Goal: Task Accomplishment & Management: Complete application form

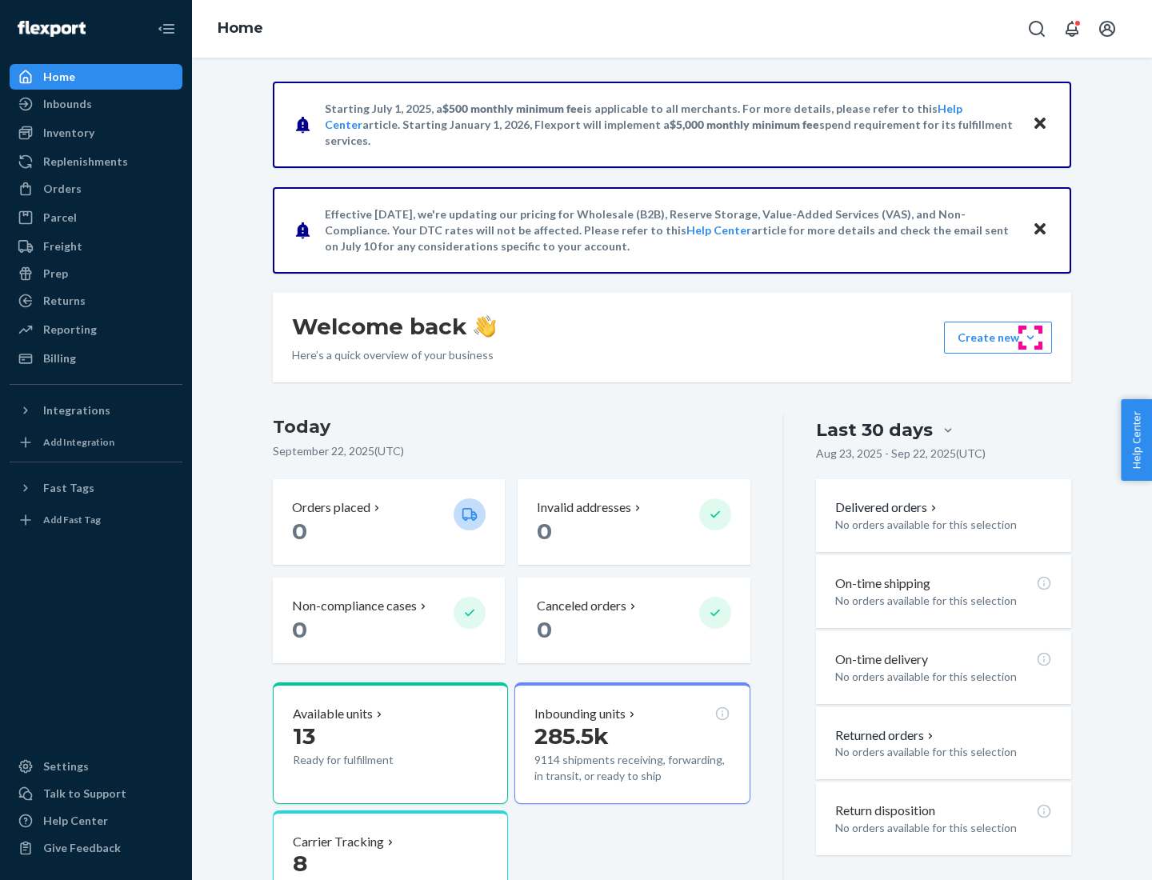
click at [1030, 338] on button "Create new Create new inbound Create new order Create new product" at bounding box center [998, 338] width 108 height 32
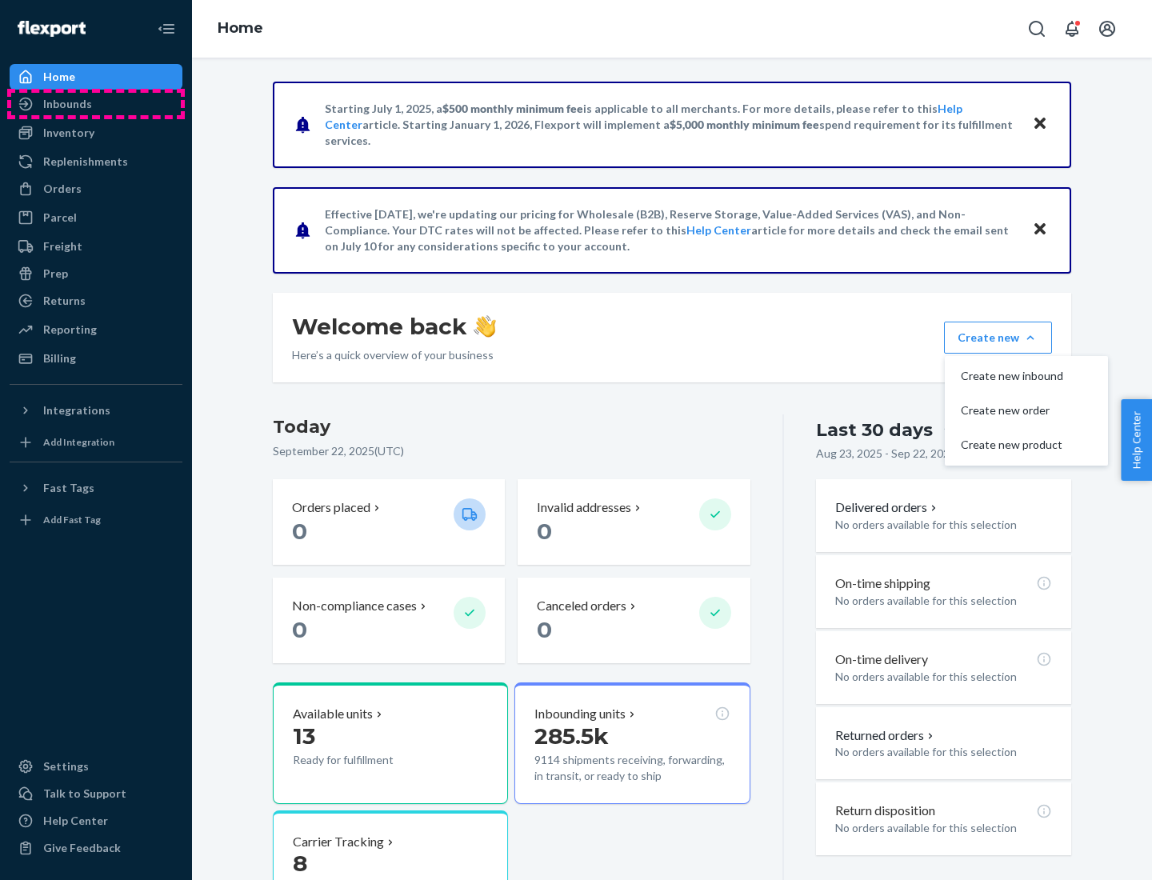
click at [96, 104] on div "Inbounds" at bounding box center [96, 104] width 170 height 22
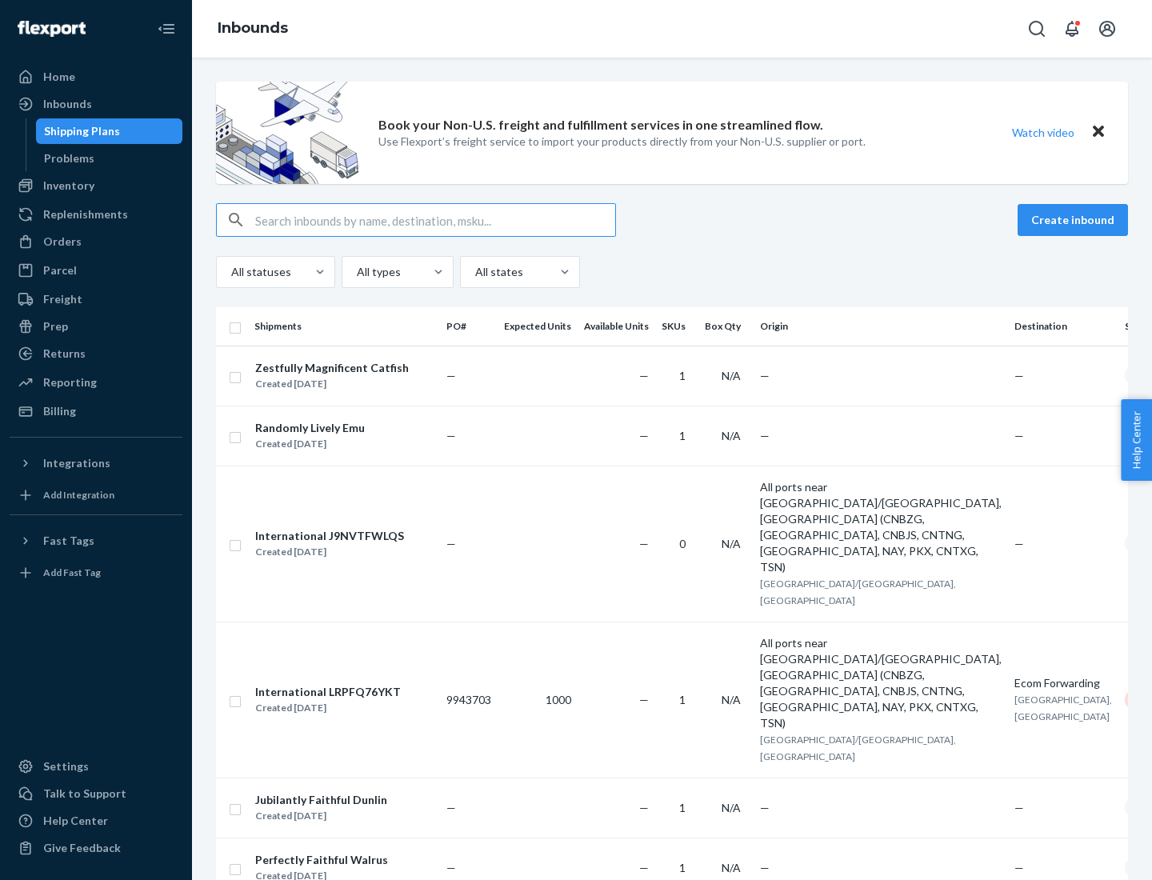
click at [1075, 220] on button "Create inbound" at bounding box center [1073, 220] width 110 height 32
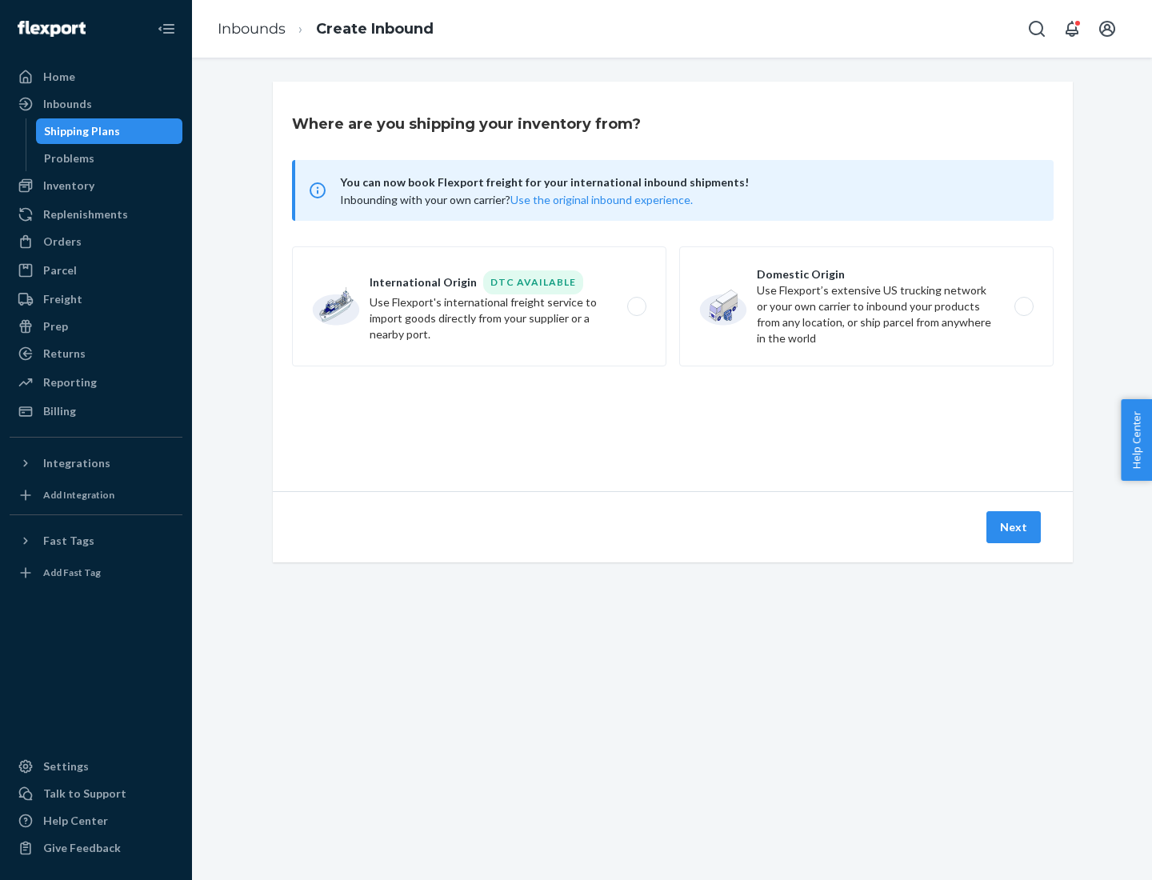
click at [866, 306] on label "Domestic Origin Use Flexport’s extensive US trucking network or your own carrie…" at bounding box center [866, 306] width 374 height 120
click at [1023, 306] on input "Domestic Origin Use Flexport’s extensive US trucking network or your own carrie…" at bounding box center [1028, 307] width 10 height 10
radio input "true"
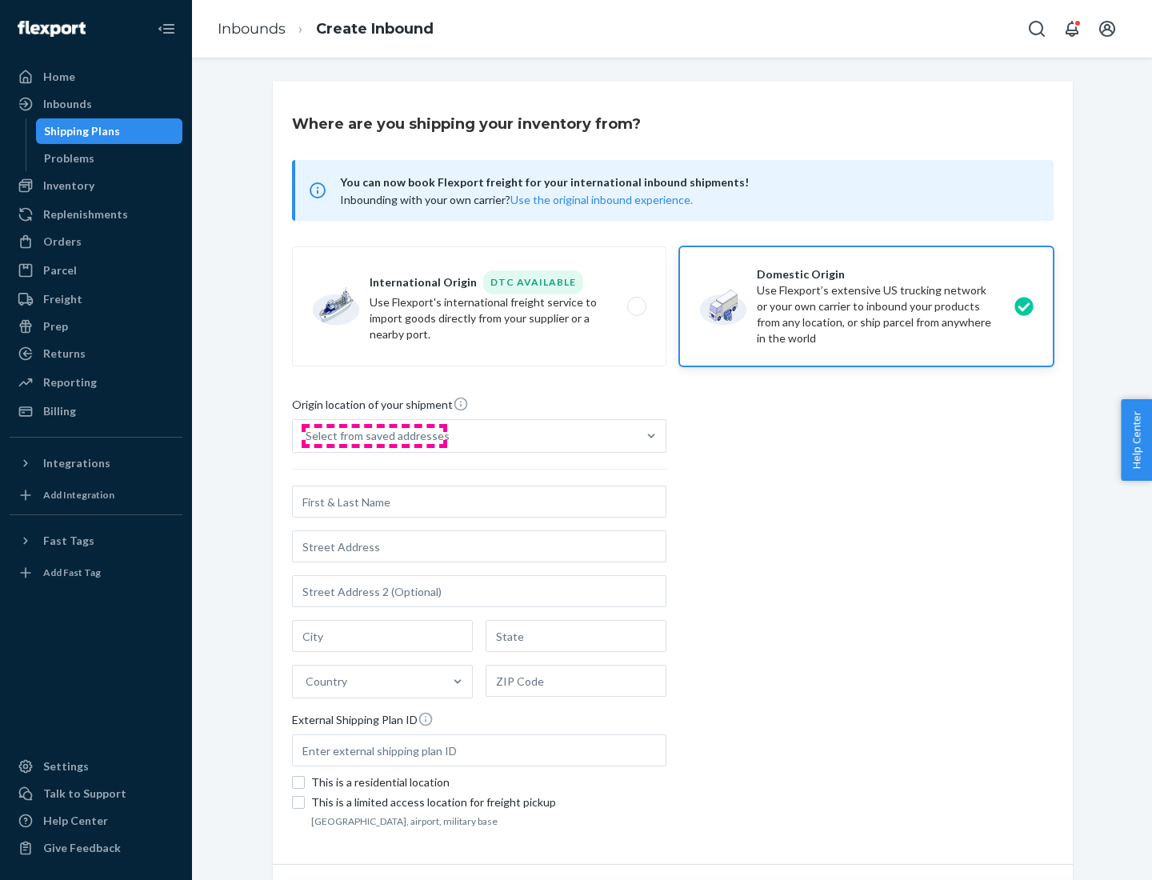
click at [374, 436] on div "Select from saved addresses" at bounding box center [378, 436] width 144 height 16
click at [307, 436] on input "Select from saved addresses" at bounding box center [307, 436] width 2 height 16
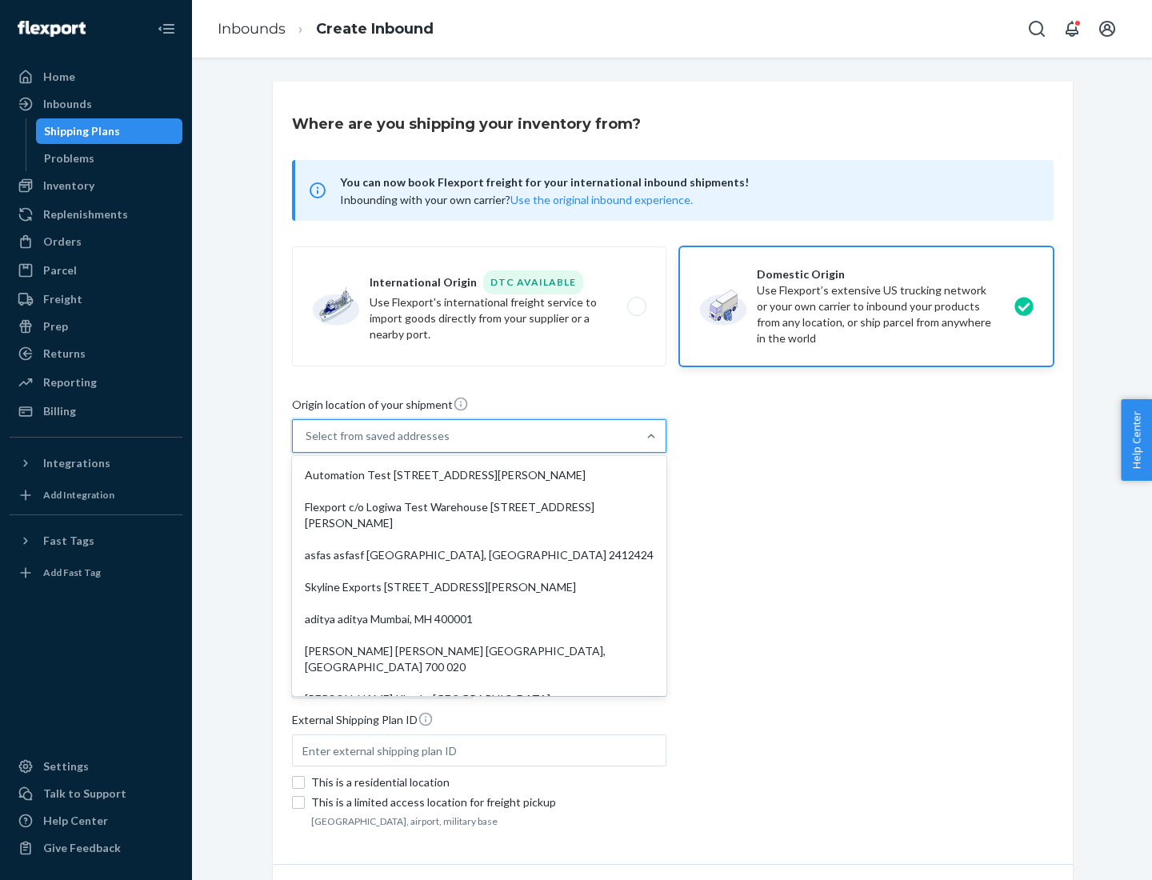
scroll to position [6, 0]
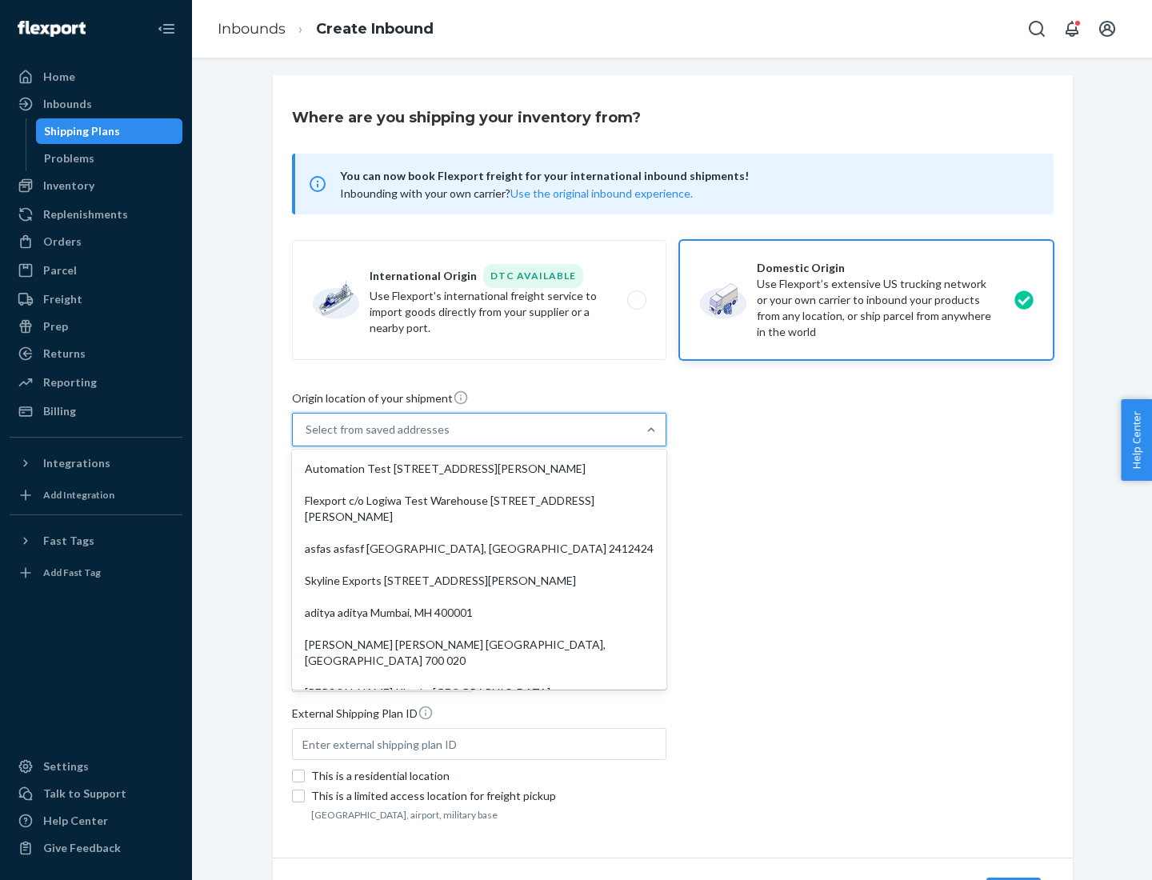
click at [479, 469] on div "Automation Test [STREET_ADDRESS][PERSON_NAME]" at bounding box center [479, 469] width 368 height 32
click at [307, 438] on input "option Automation Test [STREET_ADDRESS][PERSON_NAME]. 9 results available. Use …" at bounding box center [307, 430] width 2 height 16
type input "Automation Test"
type input "9th Floor"
type input "[GEOGRAPHIC_DATA]"
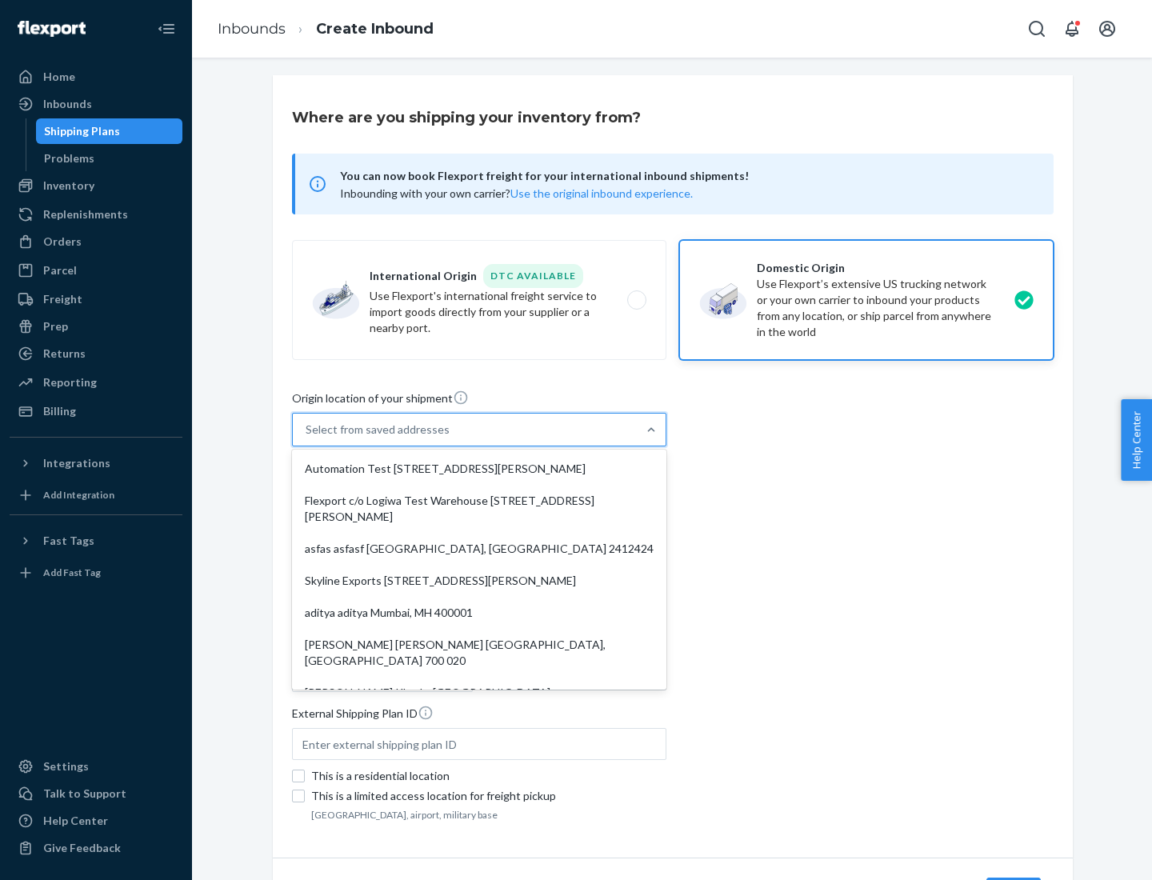
type input "CA"
type input "94104"
type input "[STREET_ADDRESS][PERSON_NAME]"
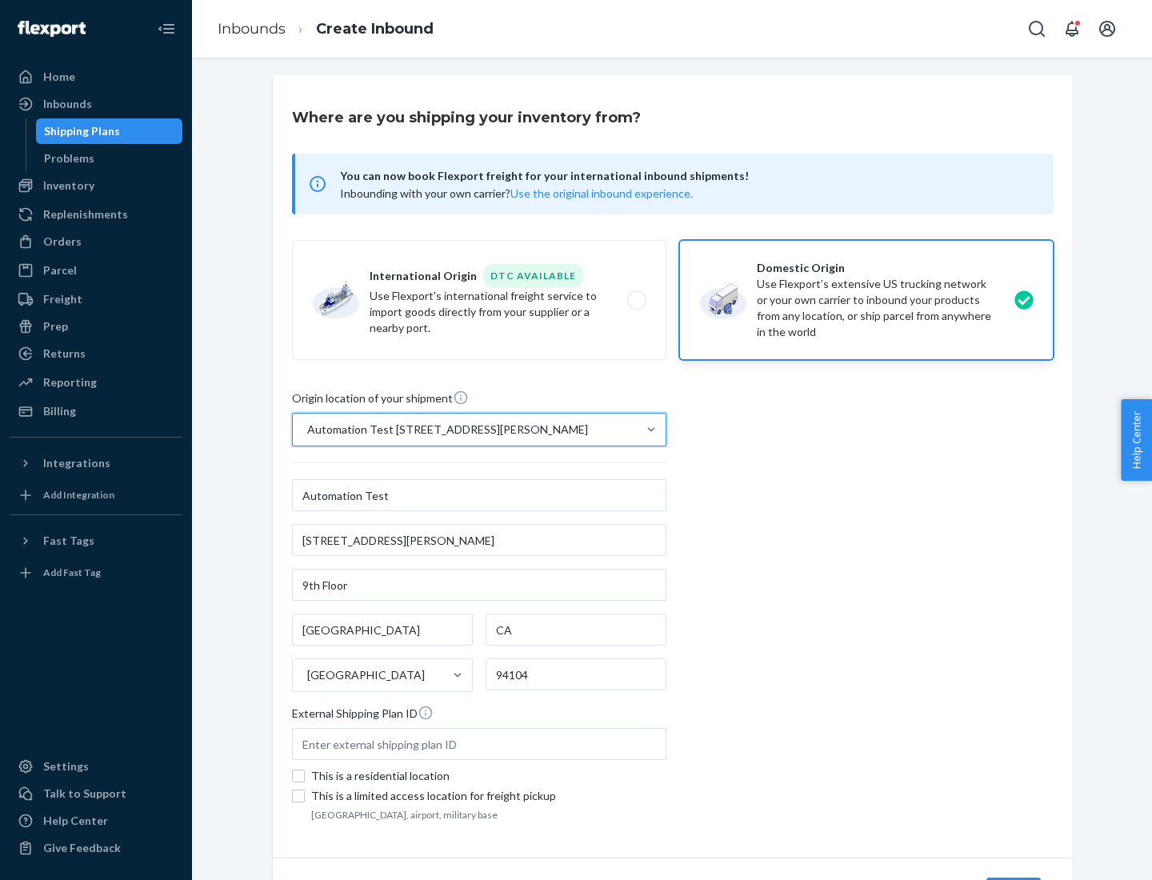
scroll to position [94, 0]
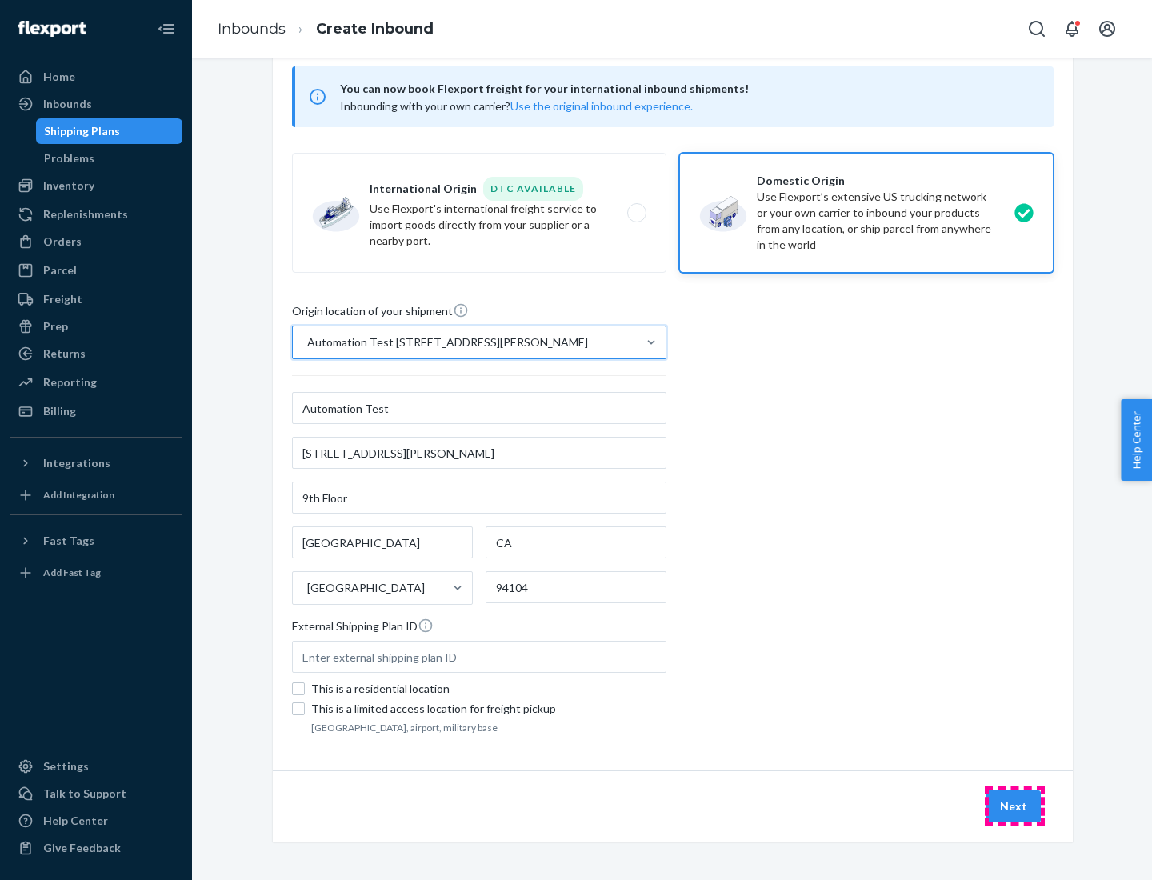
click at [1014, 806] on button "Next" at bounding box center [1013, 806] width 54 height 32
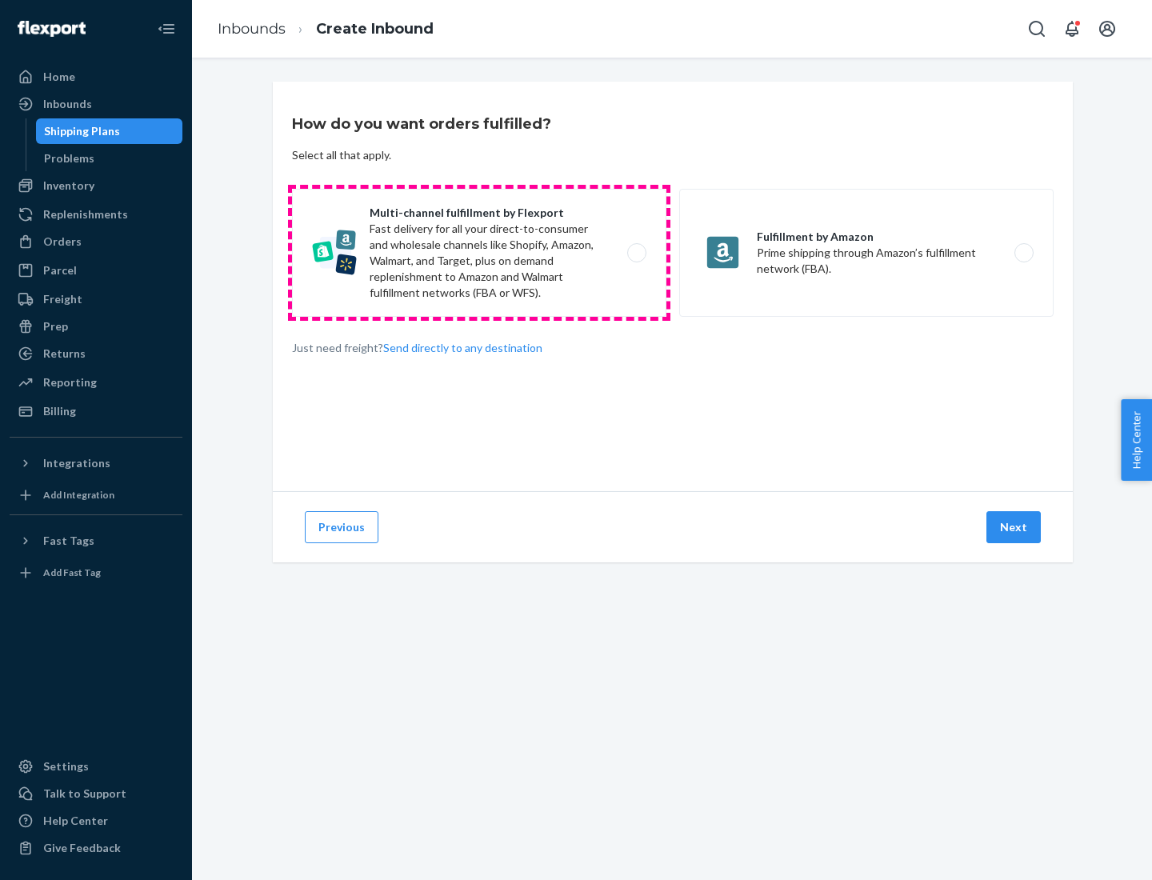
click at [479, 253] on label "Multi-channel fulfillment by Flexport Fast delivery for all your direct-to-cons…" at bounding box center [479, 253] width 374 height 128
click at [636, 253] on input "Multi-channel fulfillment by Flexport Fast delivery for all your direct-to-cons…" at bounding box center [641, 253] width 10 height 10
radio input "true"
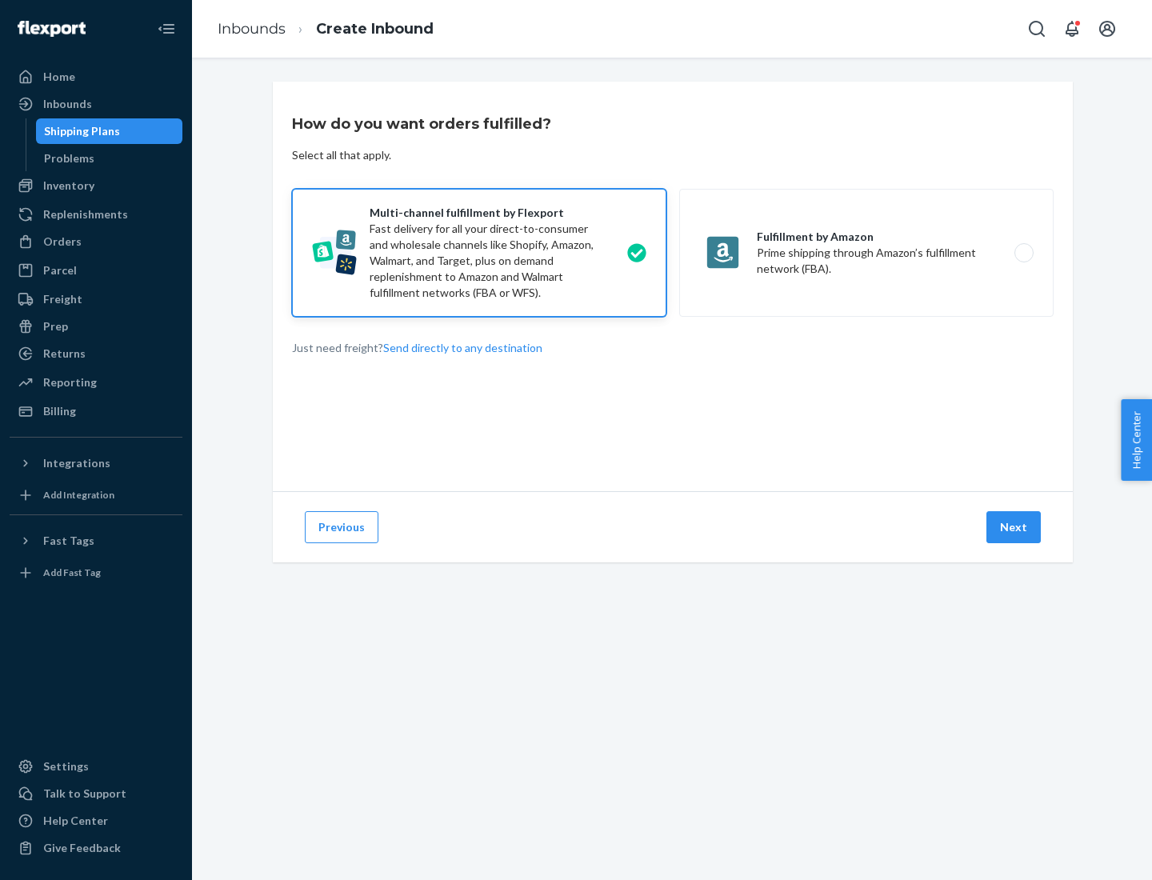
click at [1014, 527] on button "Next" at bounding box center [1013, 527] width 54 height 32
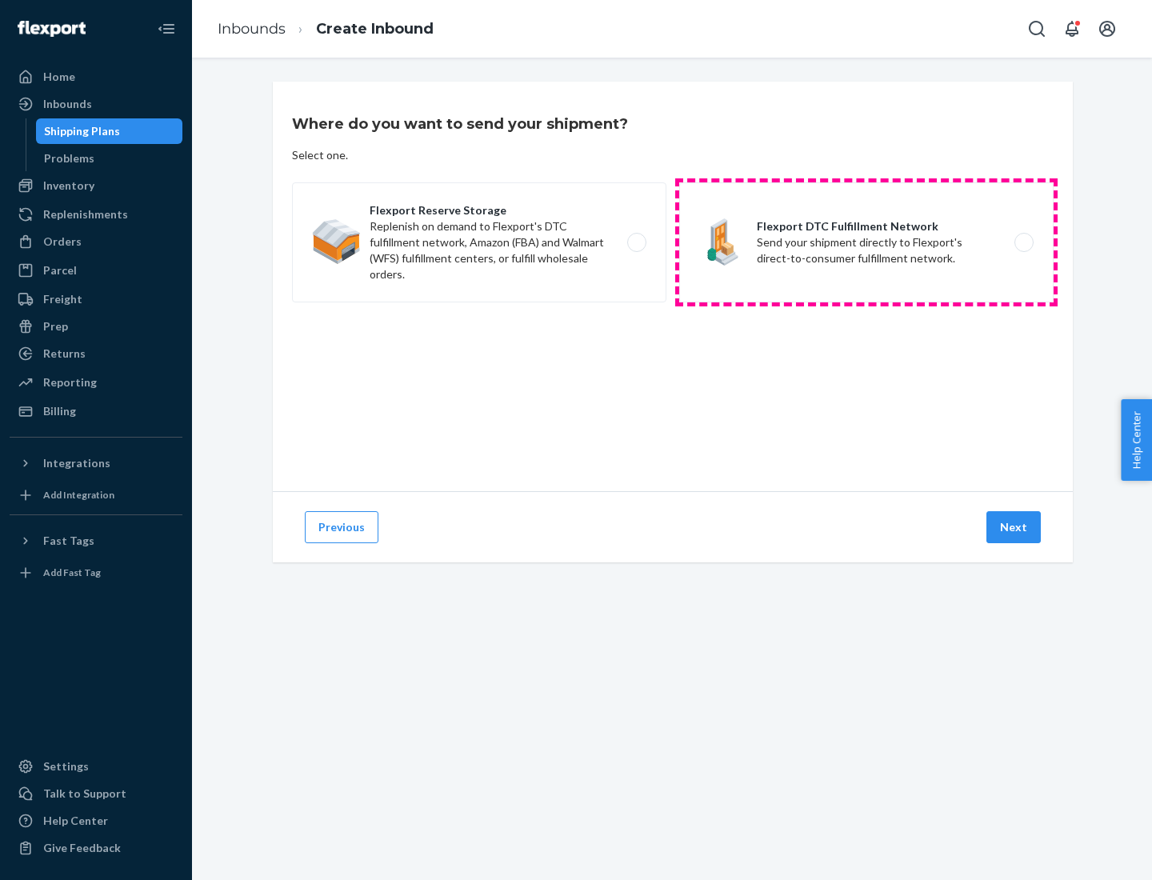
click at [866, 242] on label "Flexport DTC Fulfillment Network Send your shipment directly to Flexport's dire…" at bounding box center [866, 242] width 374 height 120
click at [1023, 242] on input "Flexport DTC Fulfillment Network Send your shipment directly to Flexport's dire…" at bounding box center [1028, 243] width 10 height 10
radio input "true"
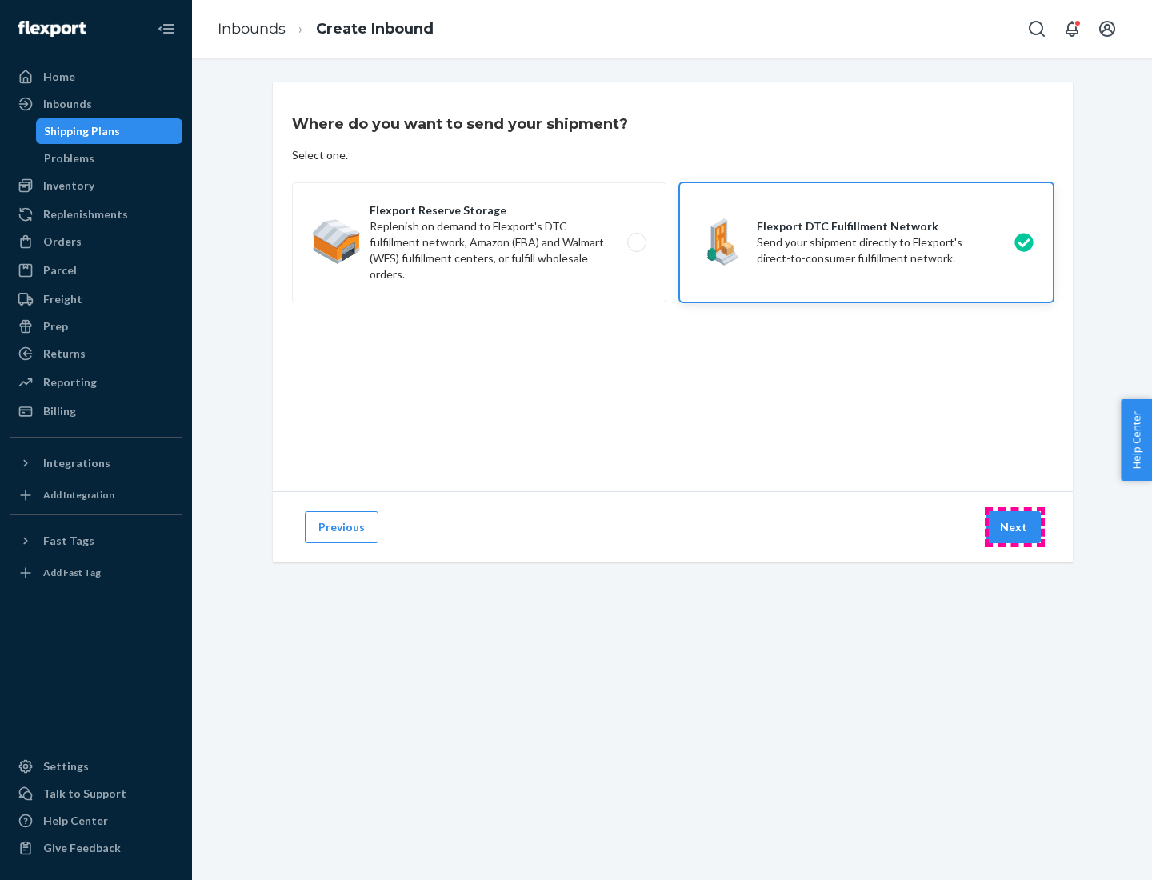
click at [1014, 527] on button "Next" at bounding box center [1013, 527] width 54 height 32
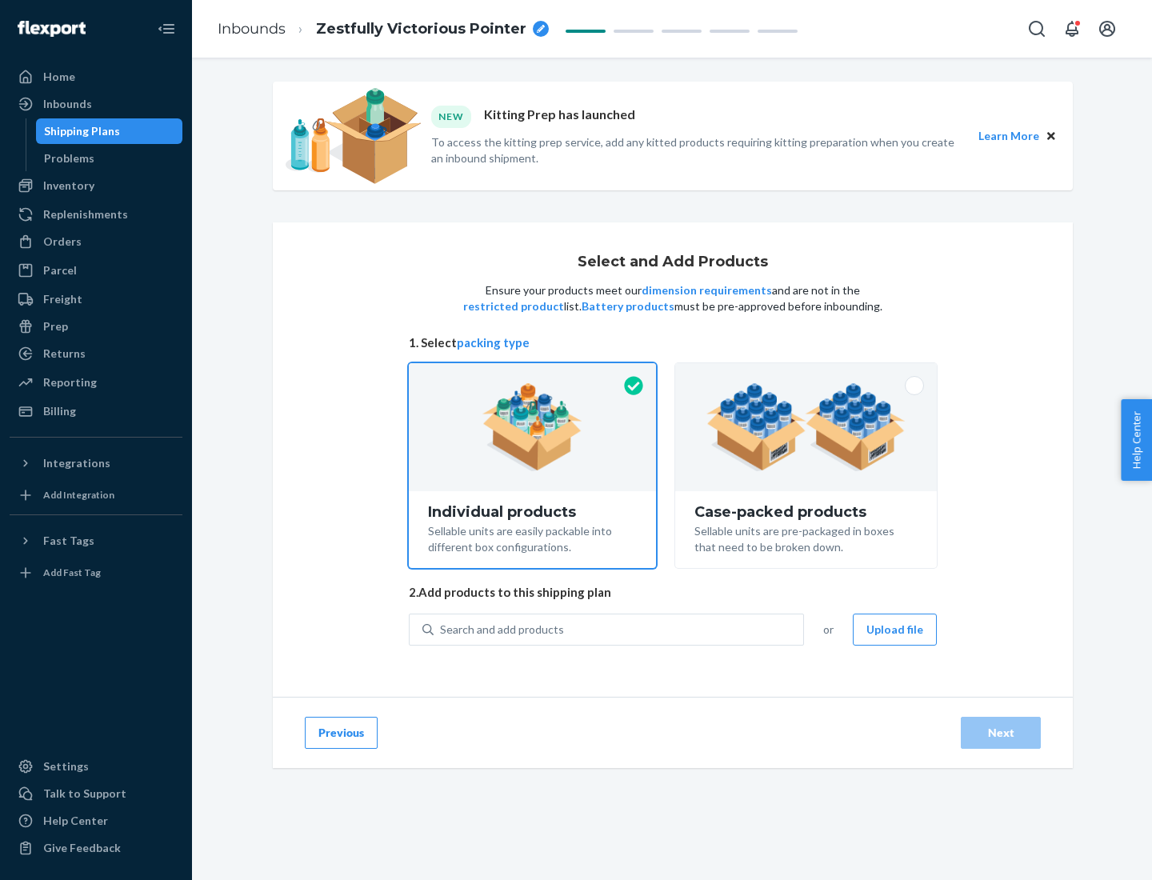
click at [806, 427] on img at bounding box center [805, 427] width 199 height 88
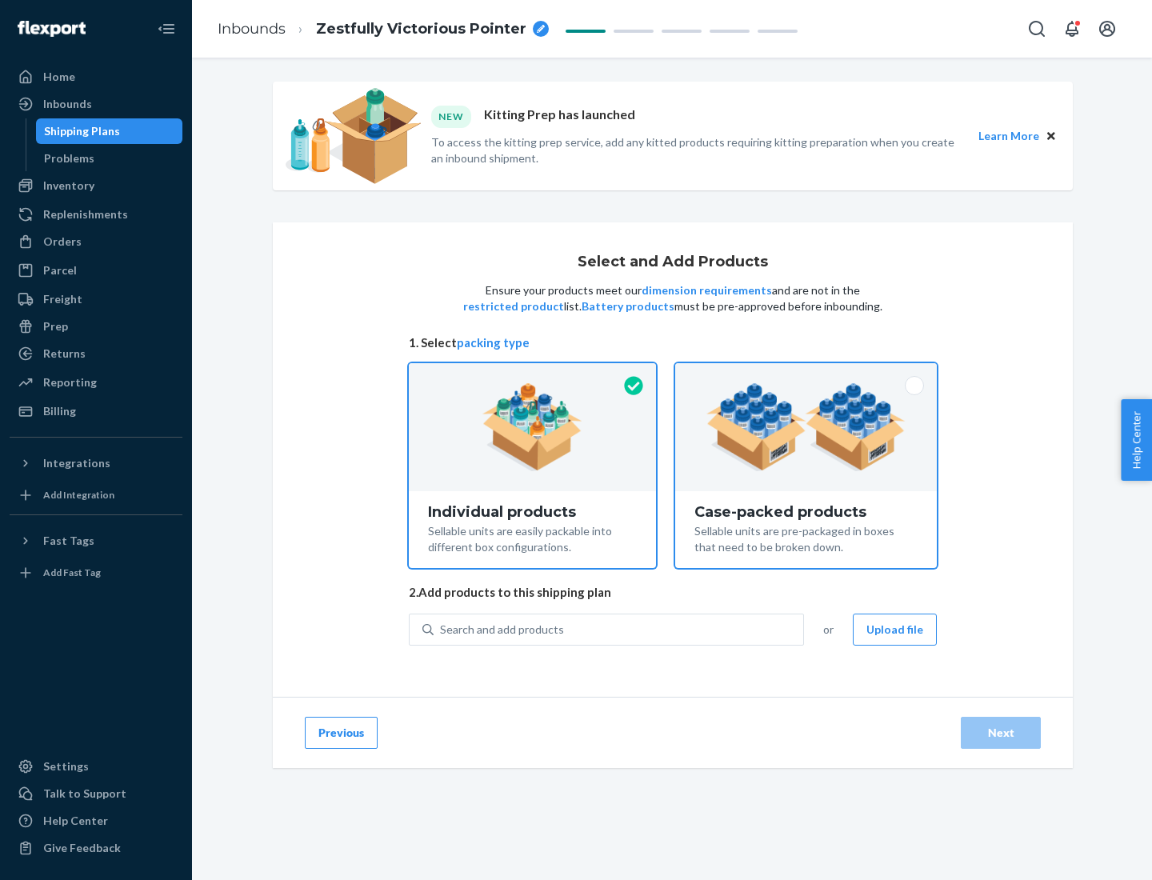
click at [806, 374] on input "Case-packed products Sellable units are pre-packaged in boxes that need to be b…" at bounding box center [806, 368] width 10 height 10
radio input "true"
radio input "false"
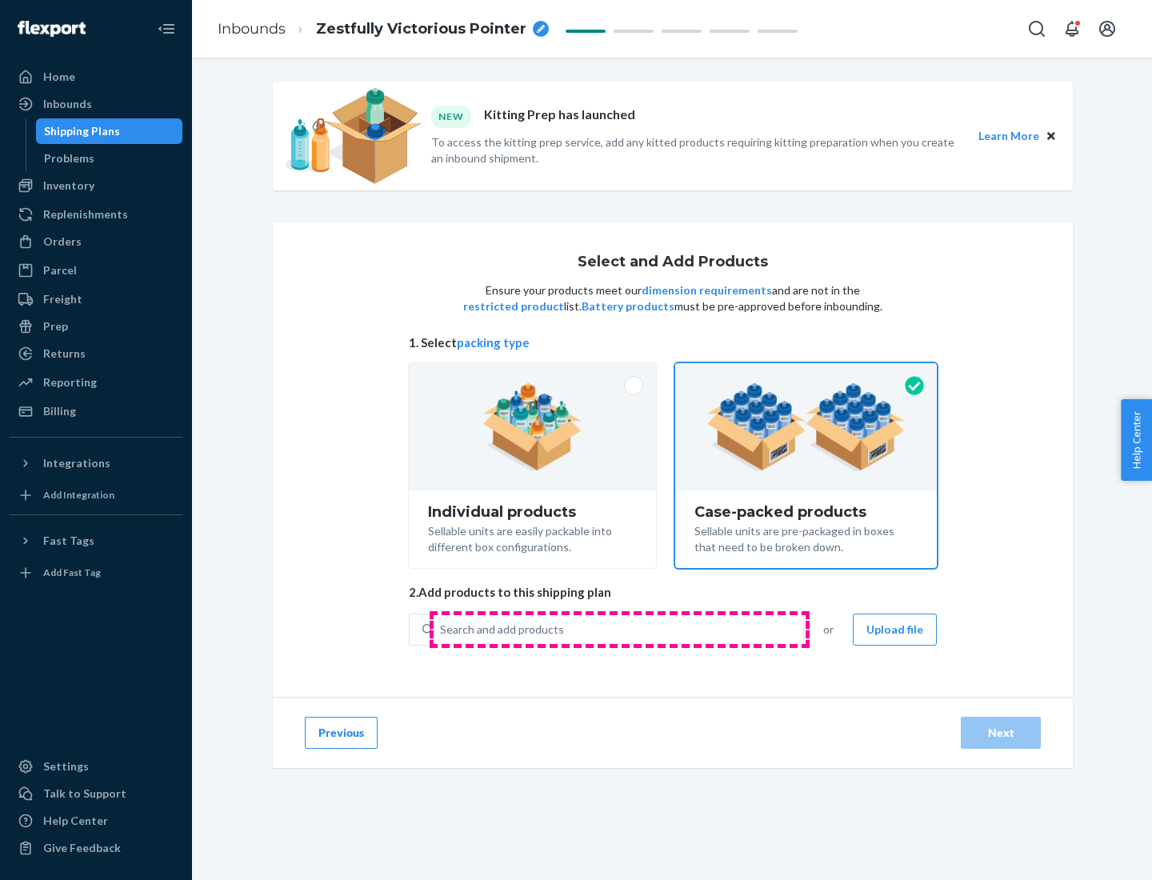
click at [619, 629] on div "Search and add products" at bounding box center [619, 629] width 370 height 29
click at [442, 629] on input "Search and add products" at bounding box center [441, 630] width 2 height 16
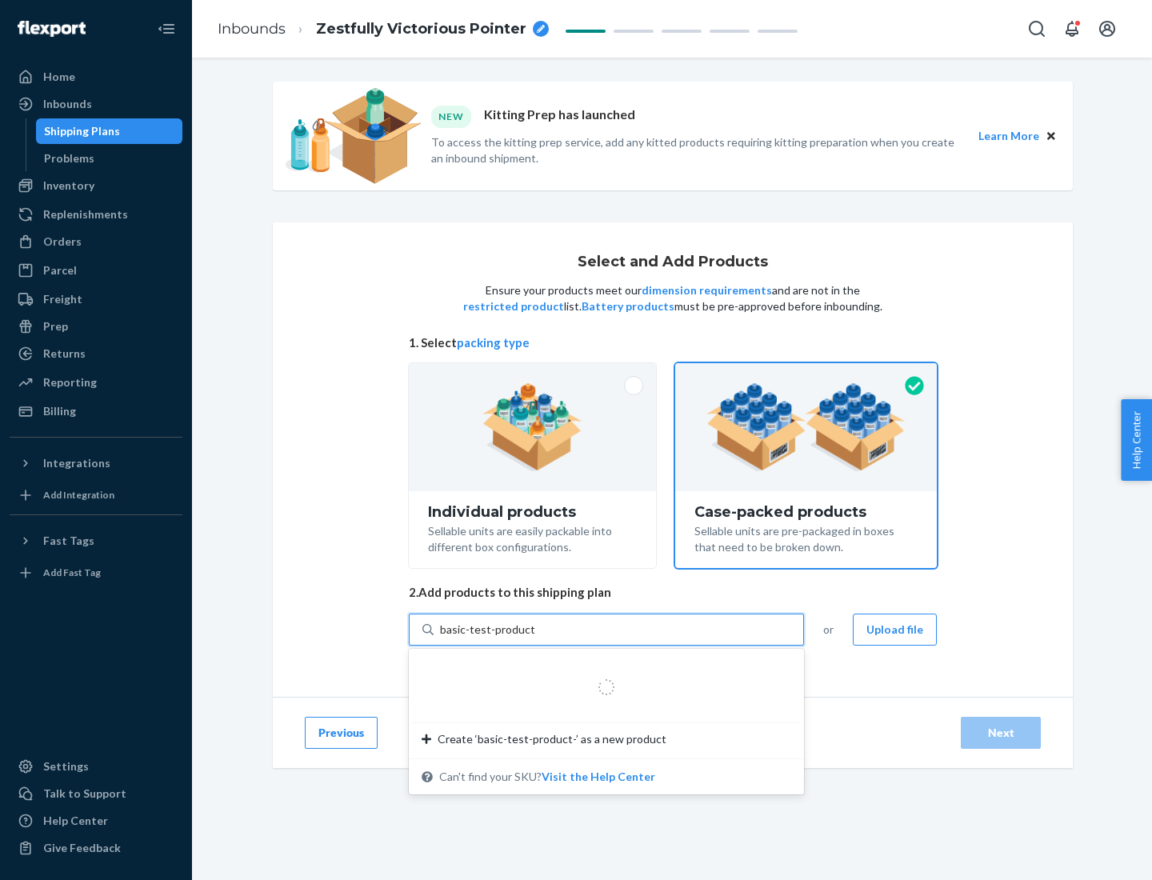
type input "basic-test-product-1"
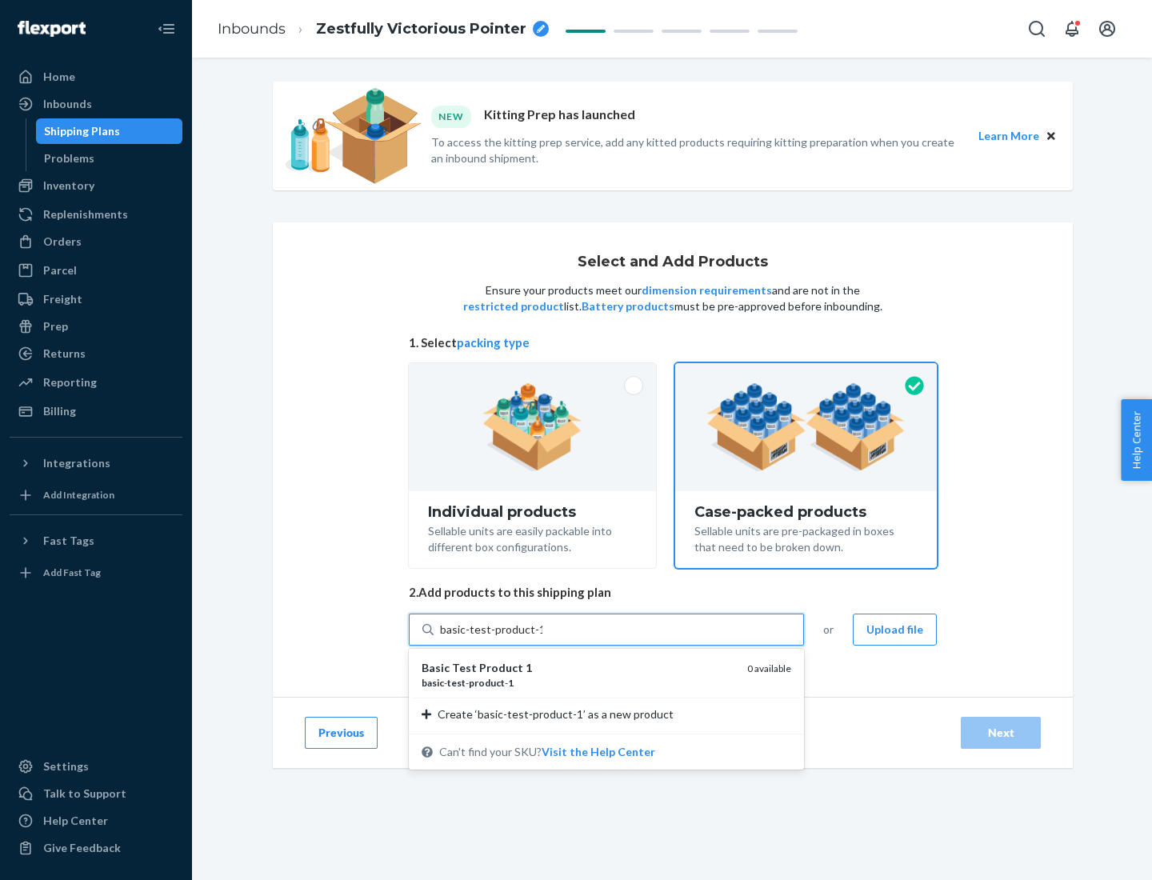
click at [578, 682] on div "basic - test - product - 1" at bounding box center [578, 683] width 313 height 14
click at [542, 638] on input "basic-test-product-1" at bounding box center [491, 630] width 102 height 16
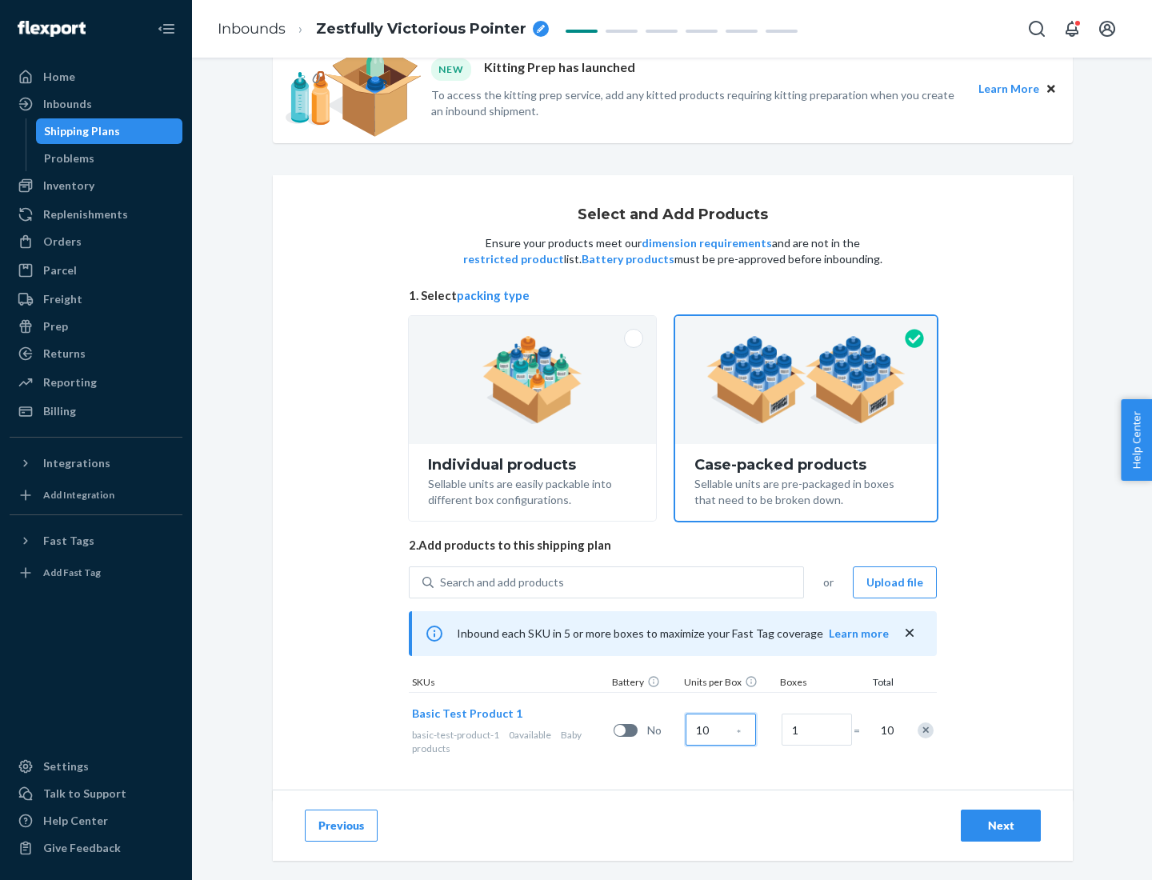
scroll to position [58, 0]
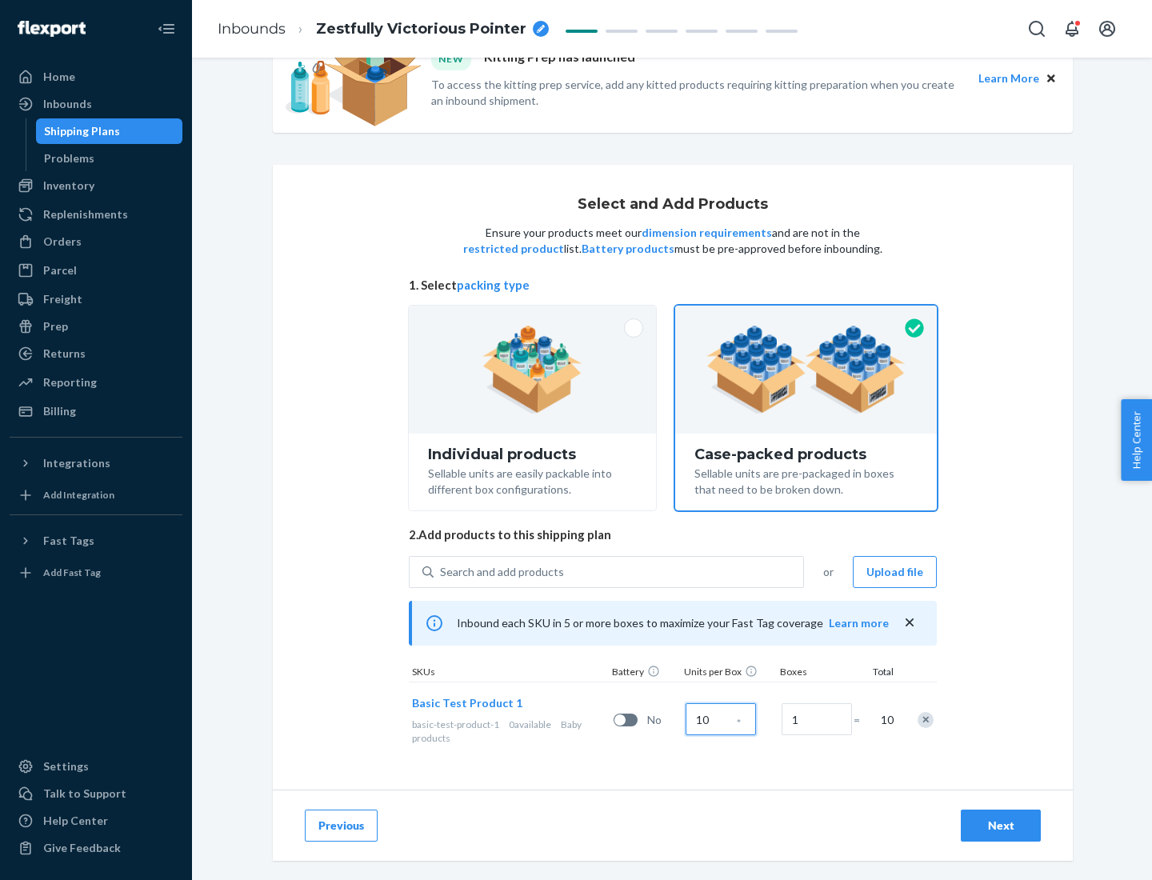
type input "10"
type input "7"
click at [1001, 826] on div "Next" at bounding box center [1000, 826] width 53 height 16
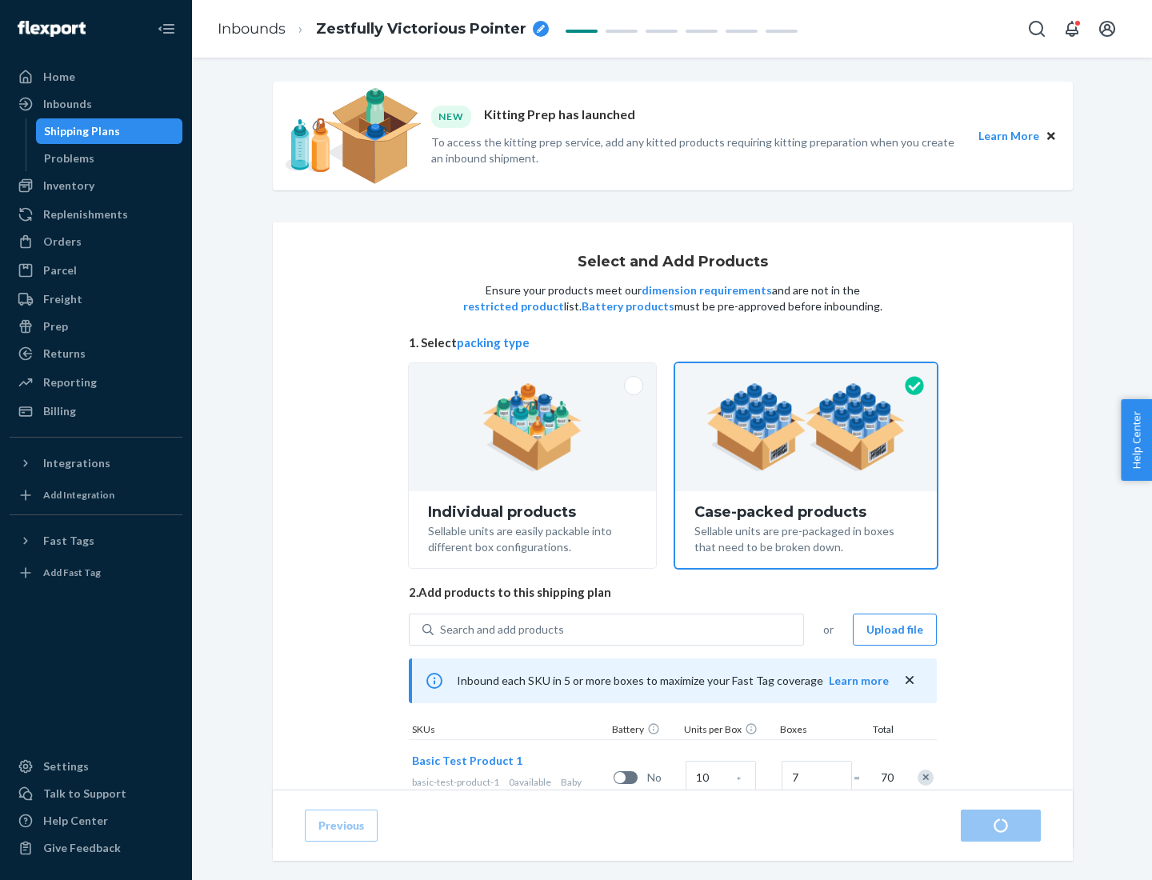
radio input "true"
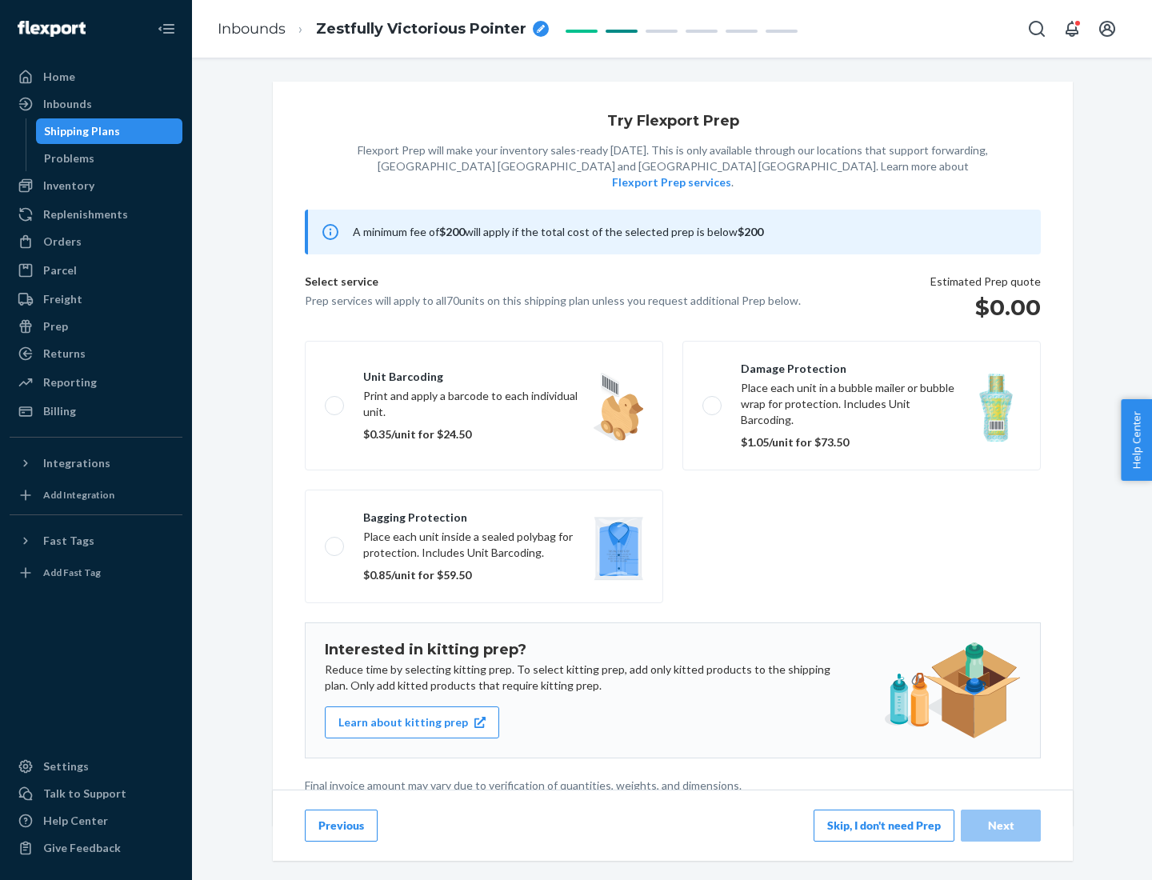
scroll to position [4, 0]
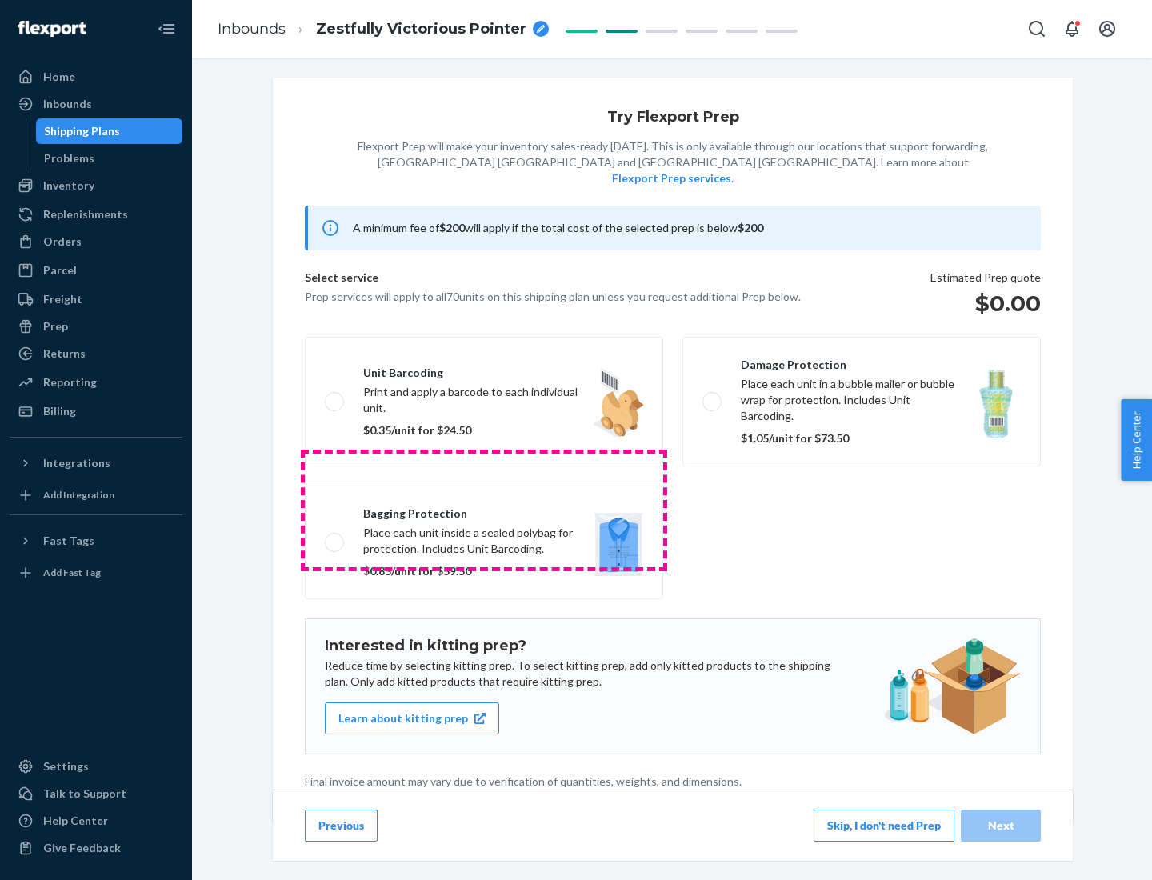
click at [484, 510] on label "Bagging protection Place each unit inside a sealed polybag for protection. Incl…" at bounding box center [484, 543] width 358 height 114
click at [335, 537] on input "Bagging protection Place each unit inside a sealed polybag for protection. Incl…" at bounding box center [330, 542] width 10 height 10
checkbox input "true"
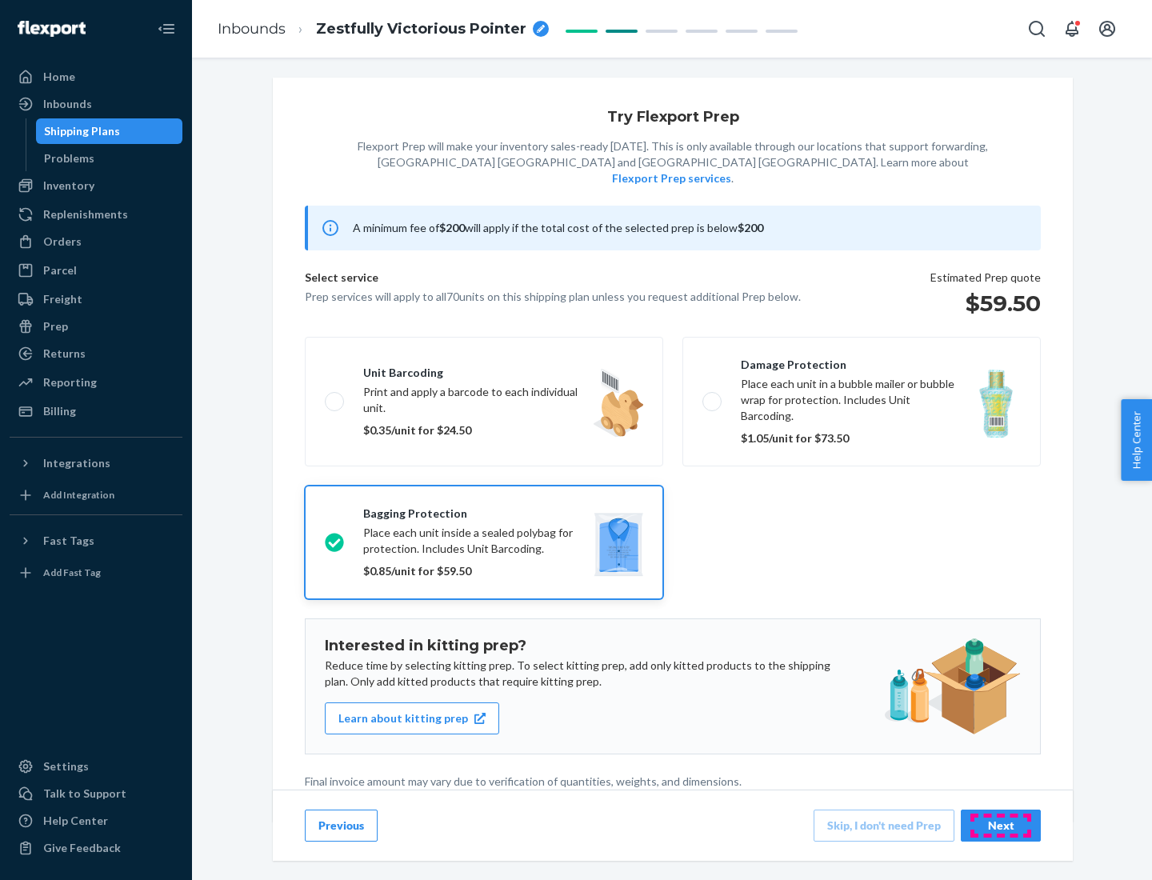
click at [1001, 825] on div "Next" at bounding box center [1000, 826] width 53 height 16
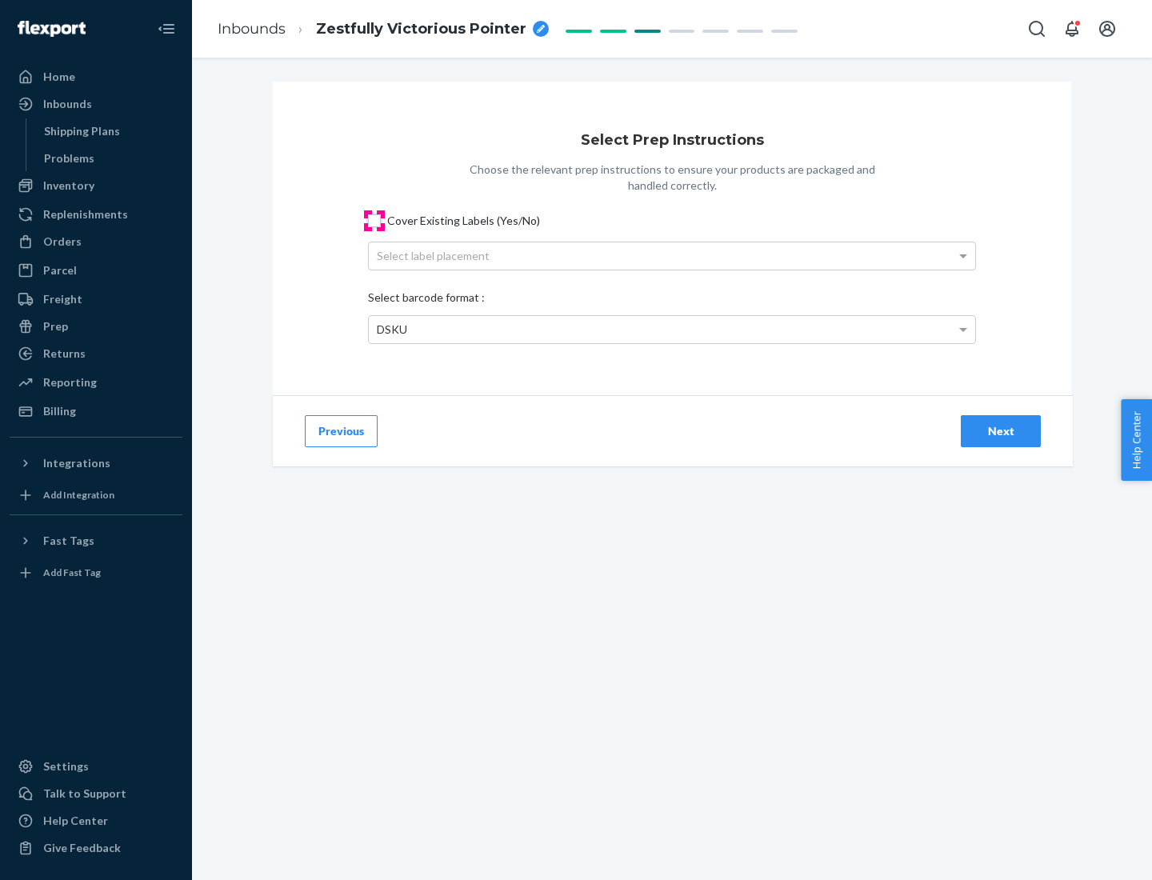
click at [374, 220] on input "Cover Existing Labels (Yes/No)" at bounding box center [374, 220] width 13 height 13
checkbox input "true"
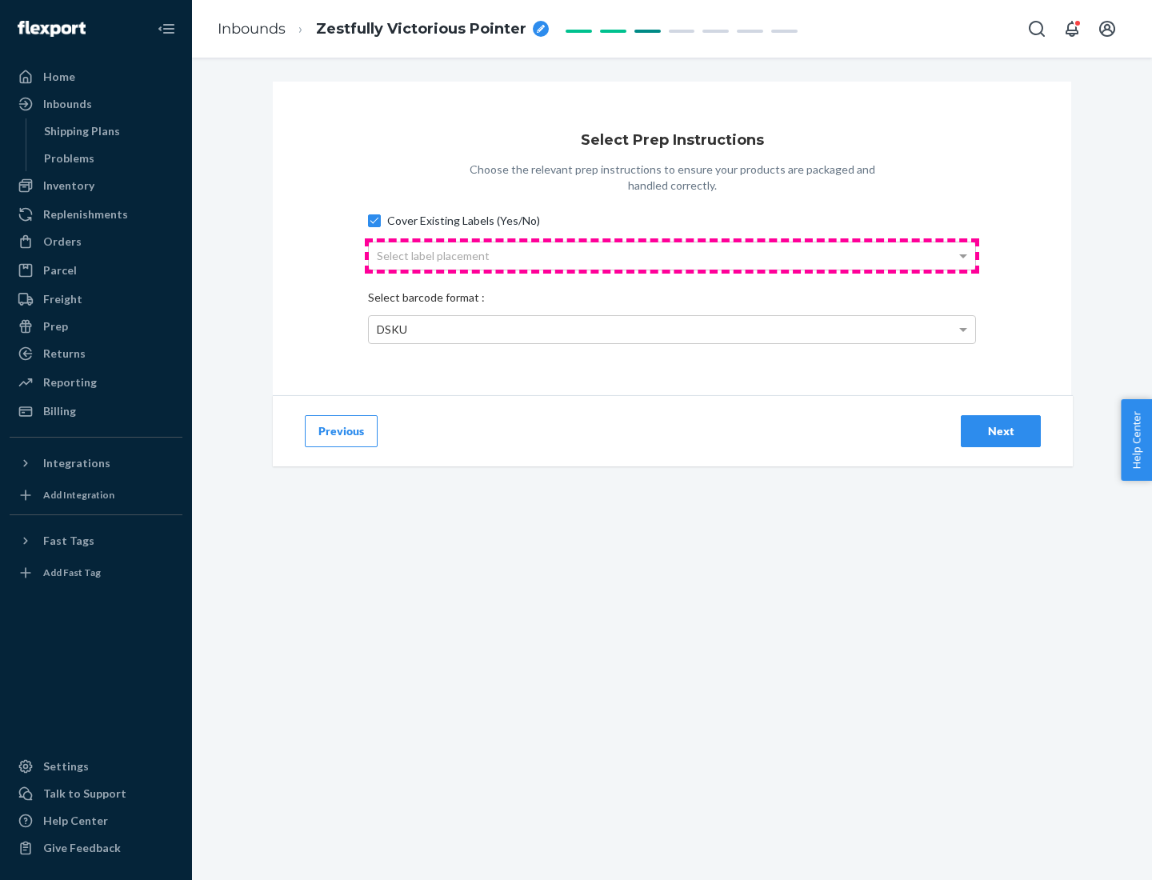
click at [672, 255] on div "Select label placement" at bounding box center [672, 255] width 606 height 27
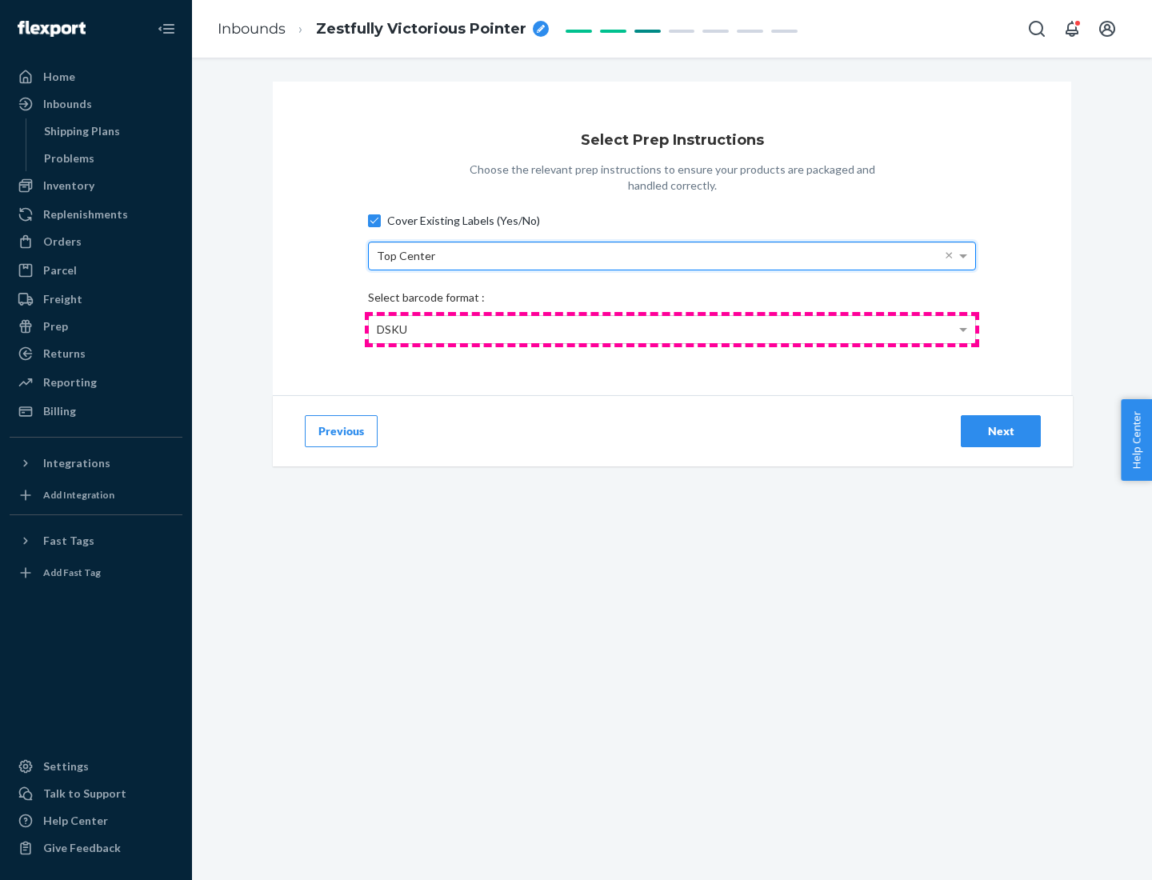
click at [672, 329] on div "DSKU" at bounding box center [672, 329] width 606 height 27
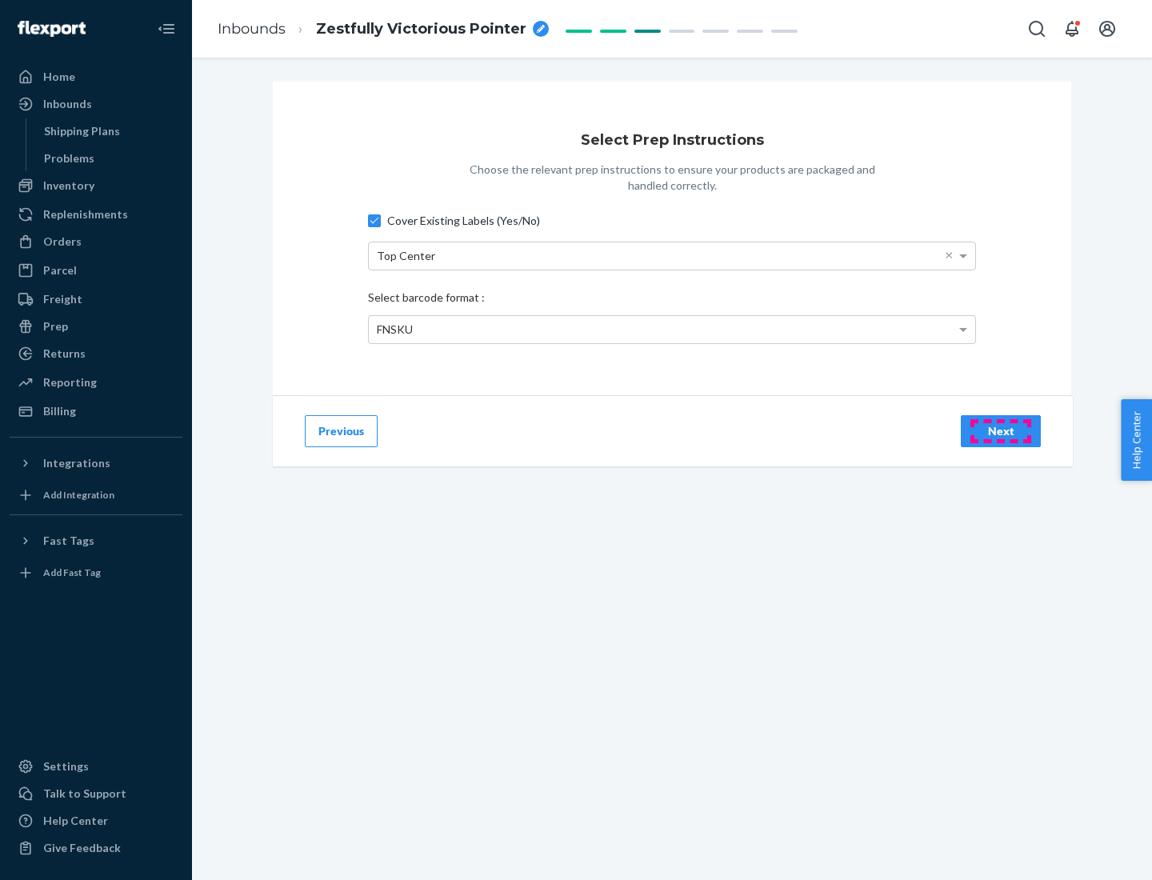
click at [1001, 430] on div "Next" at bounding box center [1000, 431] width 53 height 16
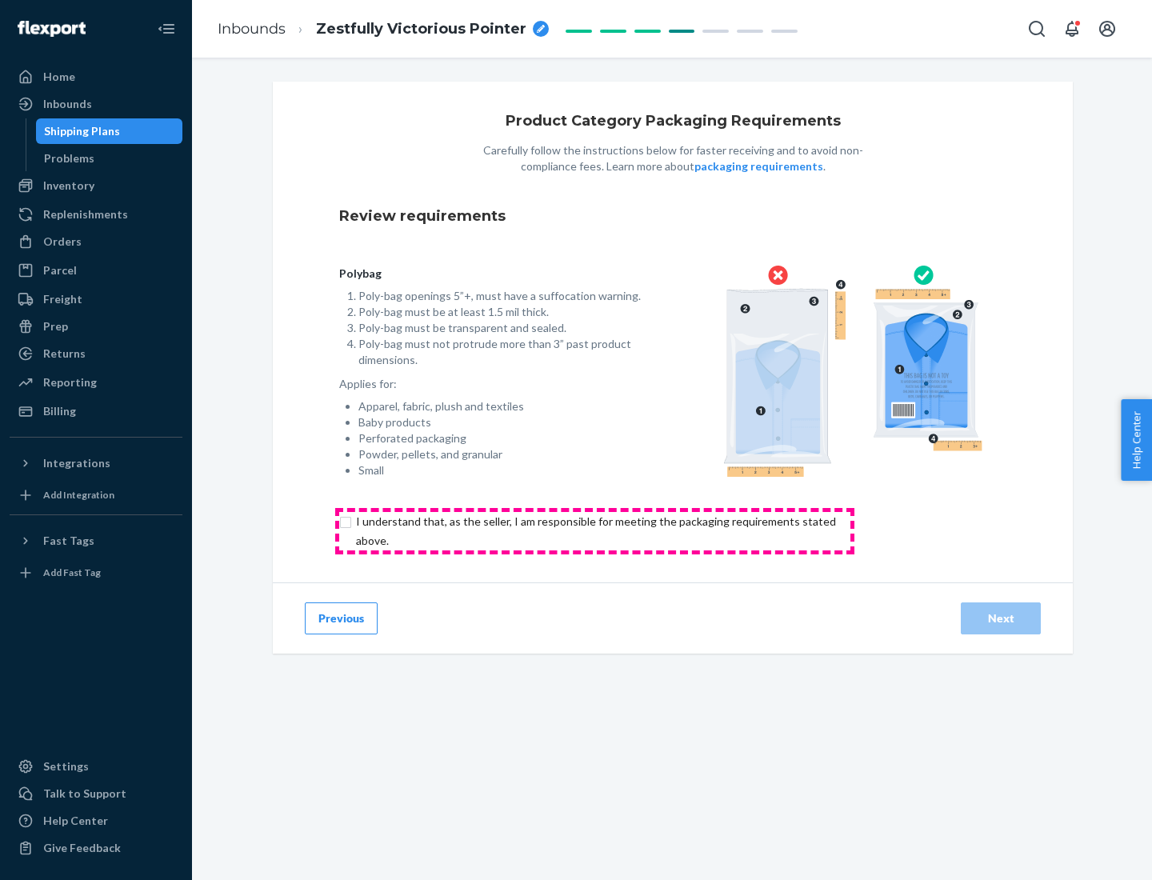
click at [594, 530] on input "checkbox" at bounding box center [605, 531] width 532 height 38
checkbox input "true"
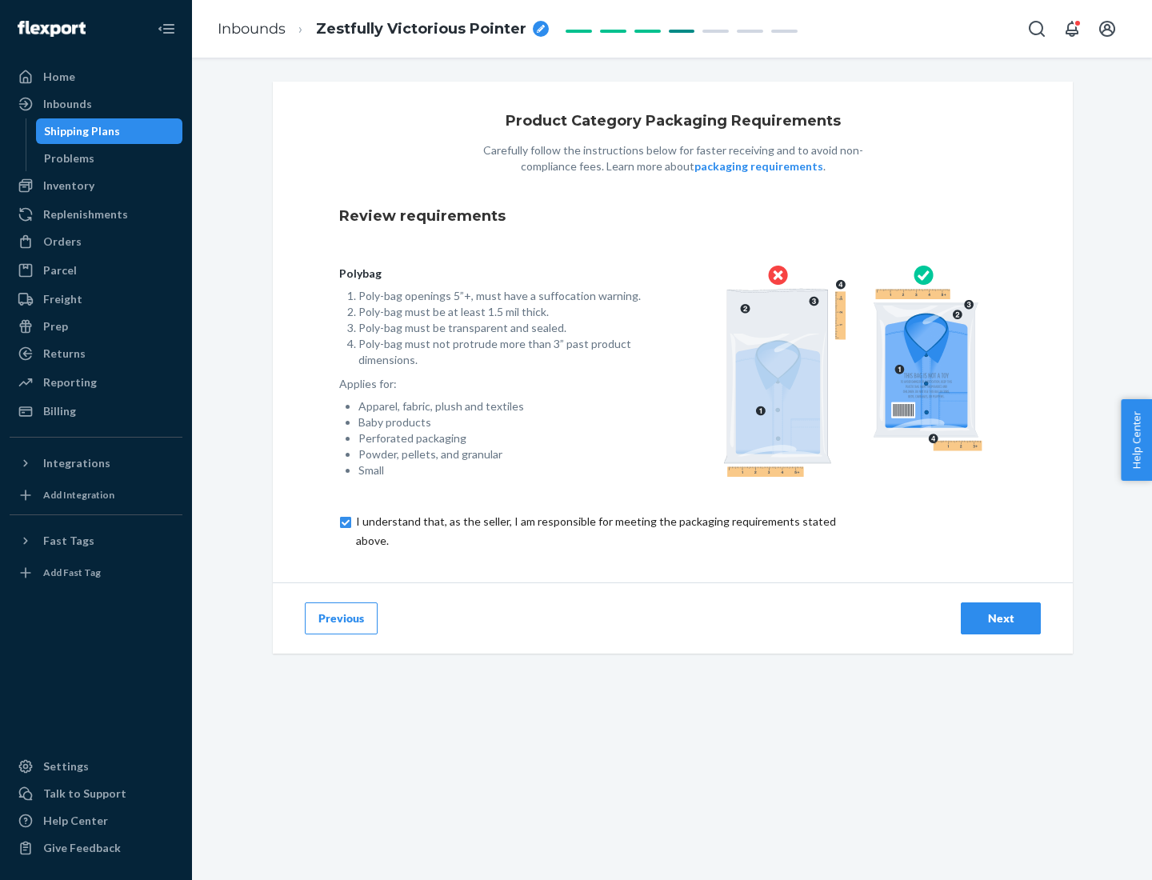
click at [1001, 618] on div "Next" at bounding box center [1000, 618] width 53 height 16
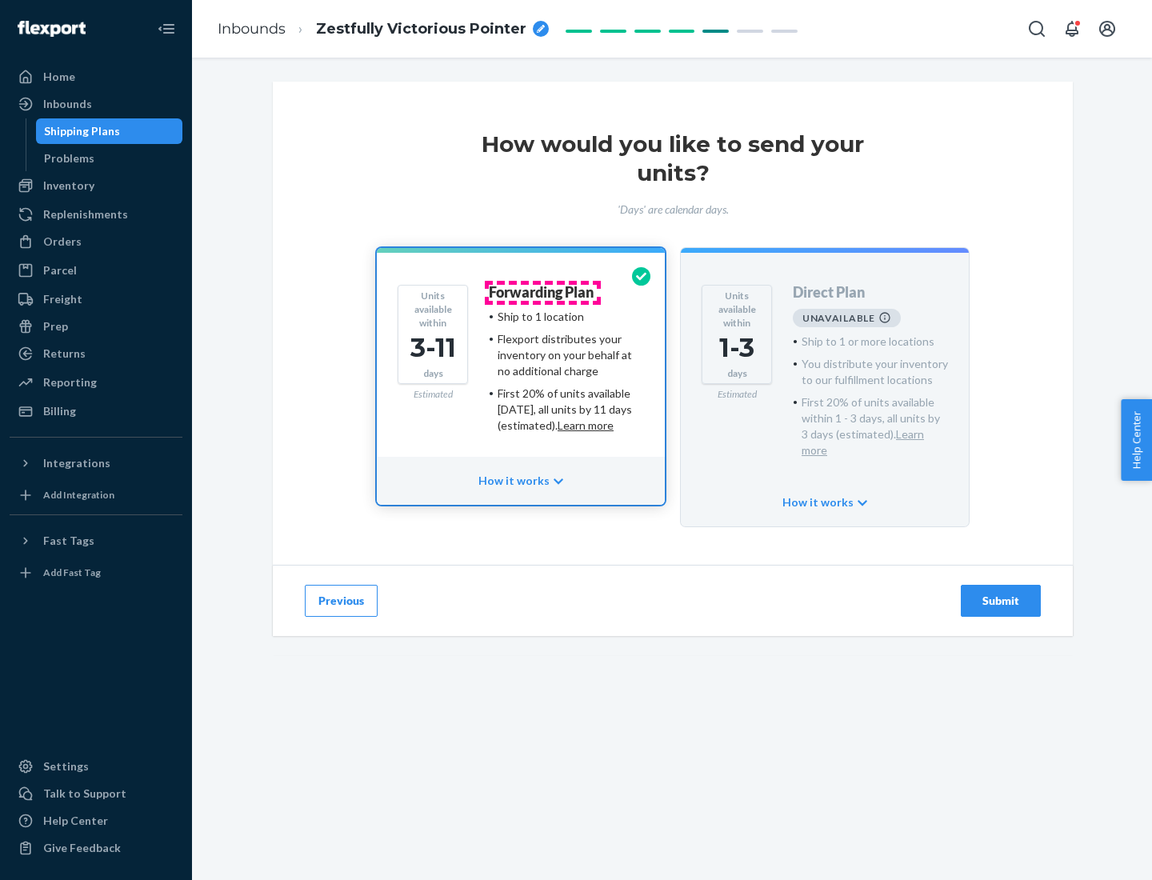
click at [542, 292] on h4 "Forwarding Plan" at bounding box center [541, 293] width 105 height 16
click at [1001, 593] on div "Submit" at bounding box center [1000, 601] width 53 height 16
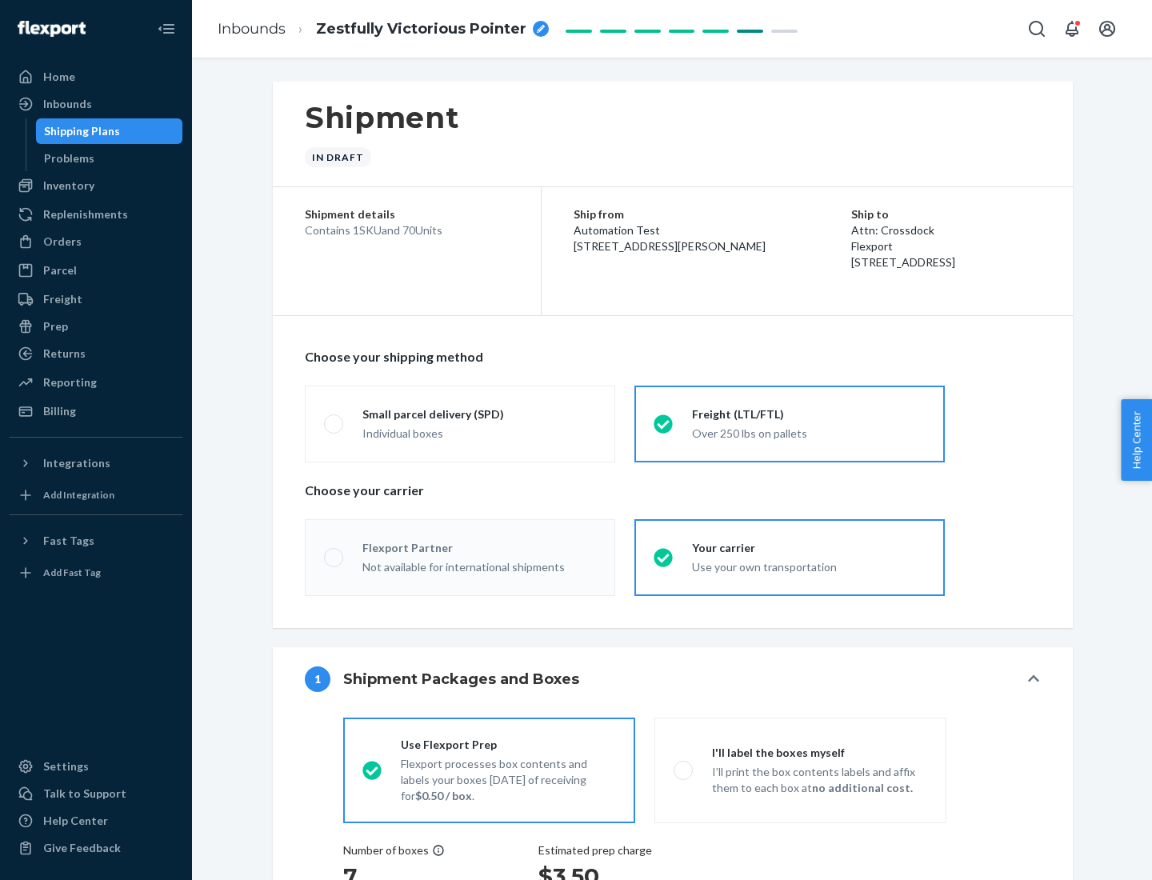
radio input "true"
radio input "false"
radio input "true"
radio input "false"
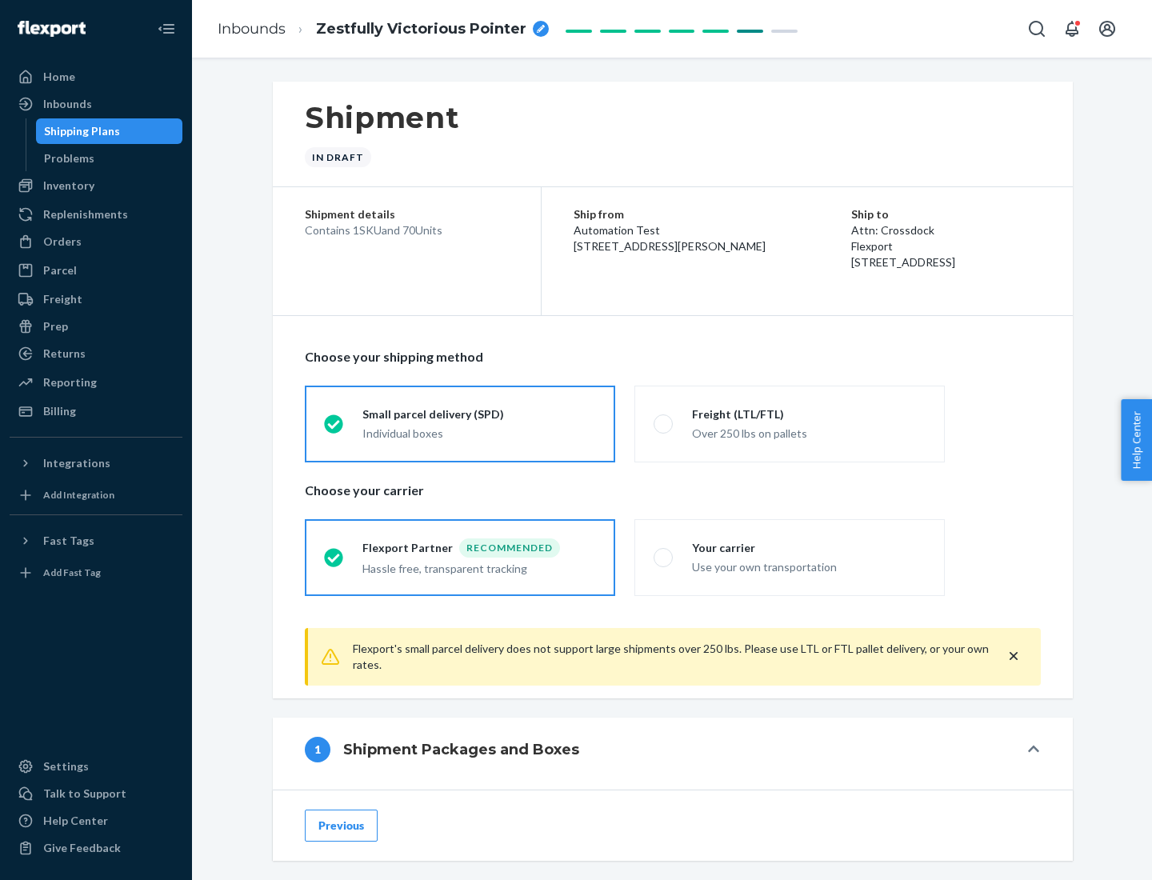
click at [790, 423] on div "Over 250 lbs on pallets" at bounding box center [809, 431] width 234 height 19
click at [664, 423] on input "Freight (LTL/FTL) Over 250 lbs on pallets" at bounding box center [659, 423] width 10 height 10
radio input "true"
radio input "false"
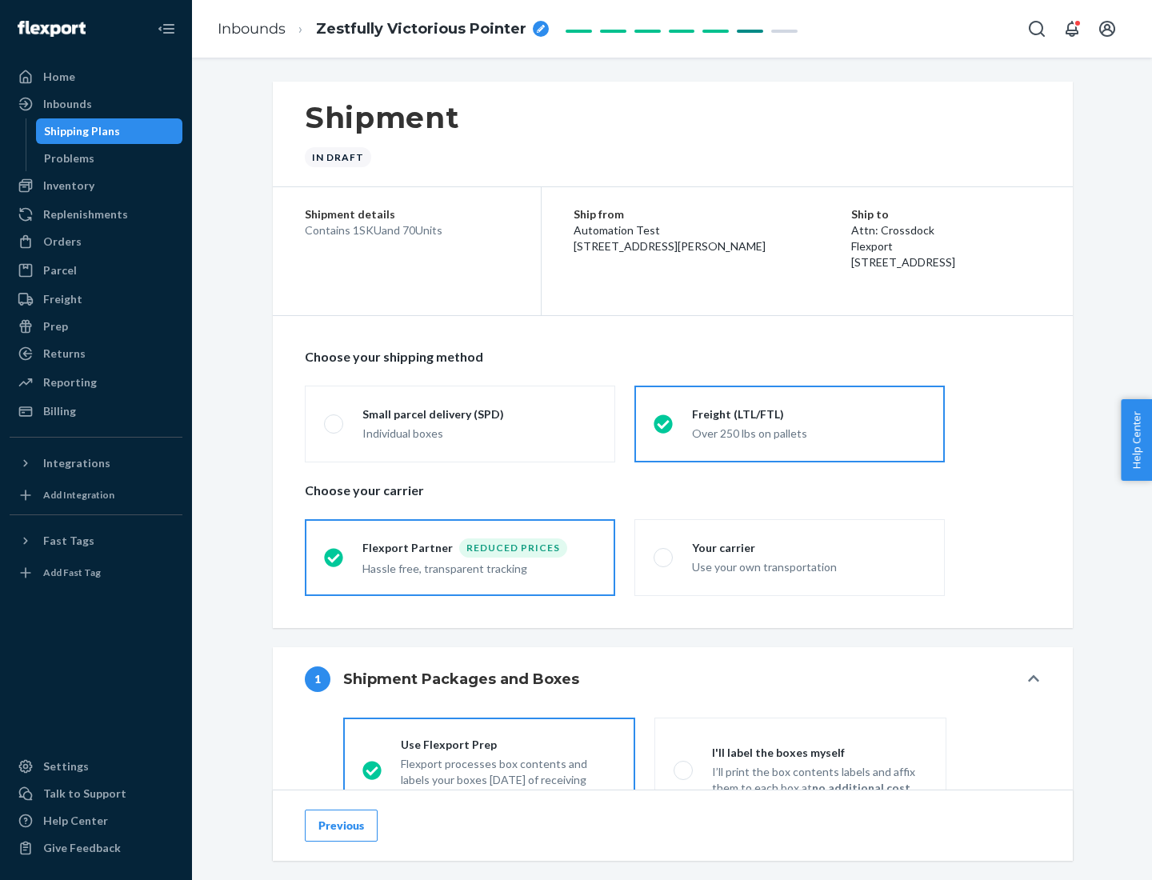
scroll to position [89, 0]
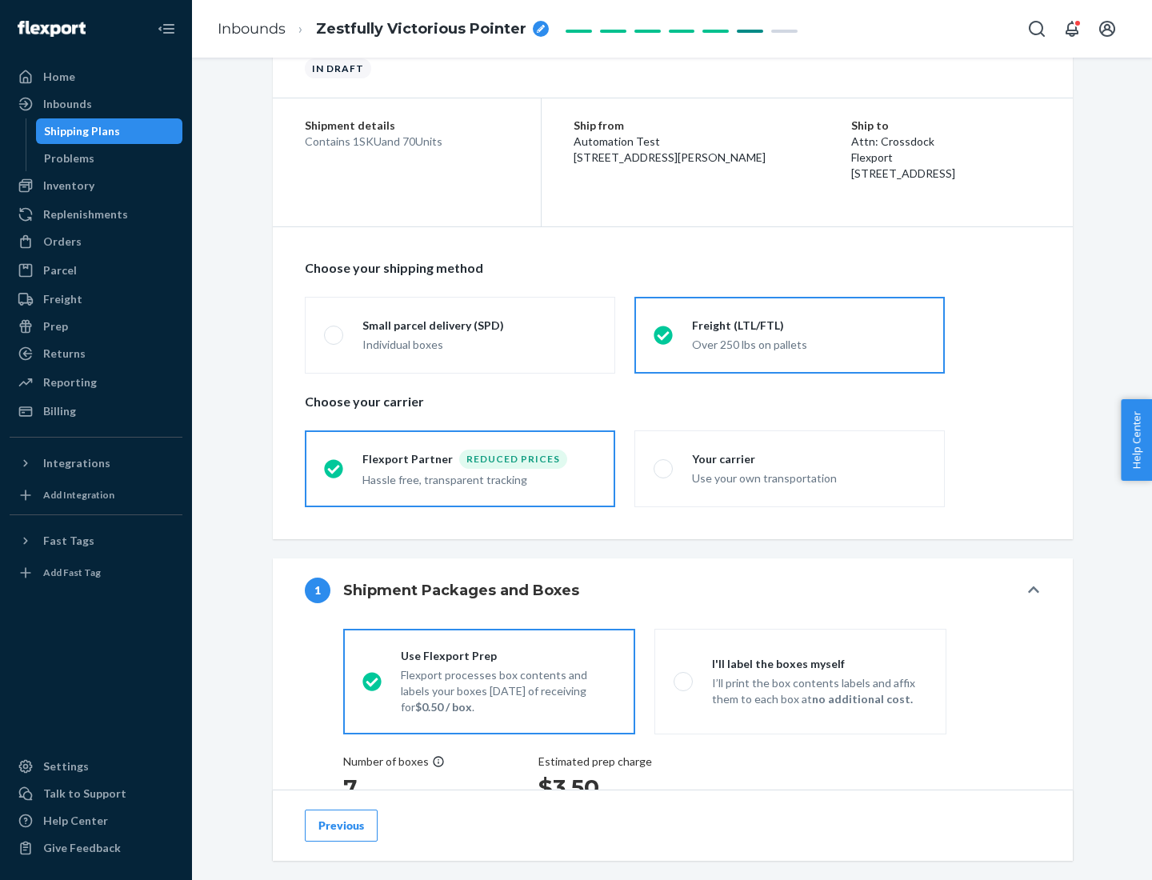
click at [790, 468] on div "Use your own transportation" at bounding box center [809, 476] width 234 height 19
click at [664, 468] on input "Your carrier Use your own transportation" at bounding box center [659, 468] width 10 height 10
radio input "true"
radio input "false"
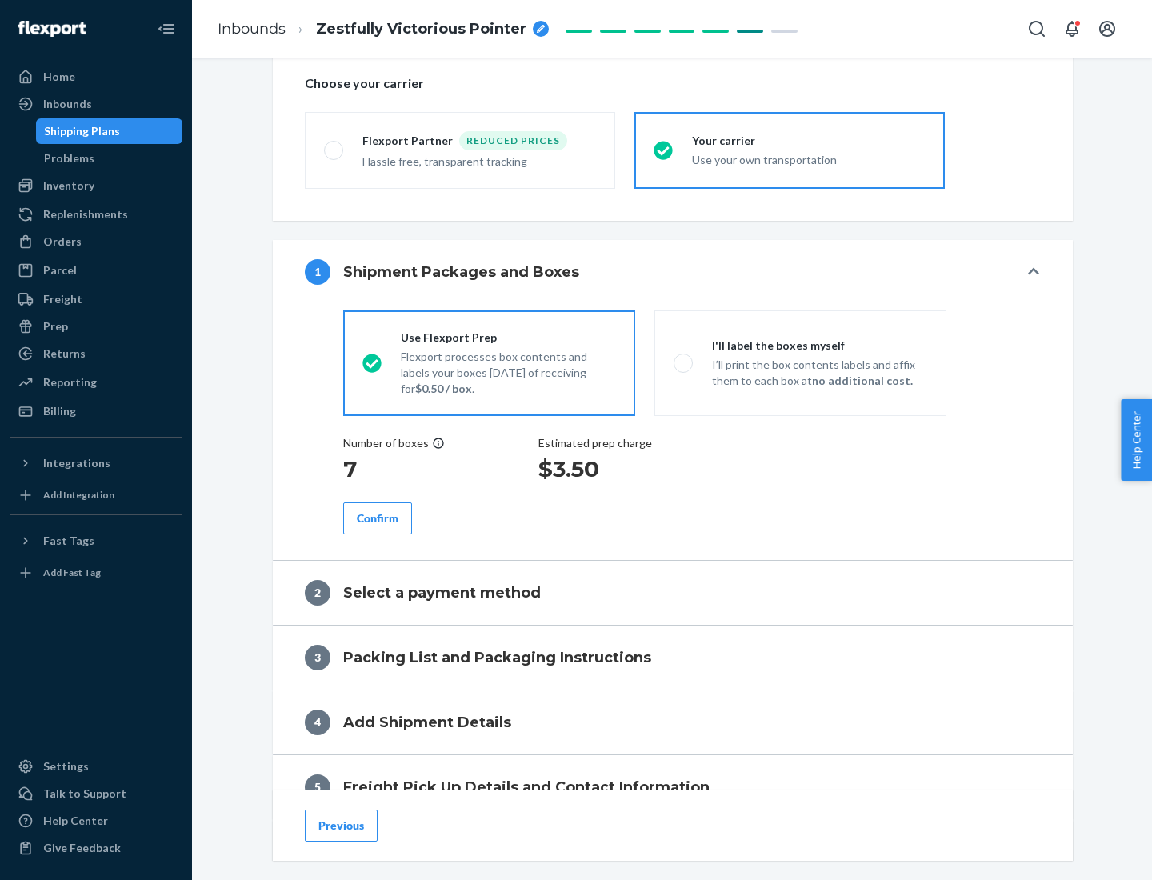
scroll to position [302, 0]
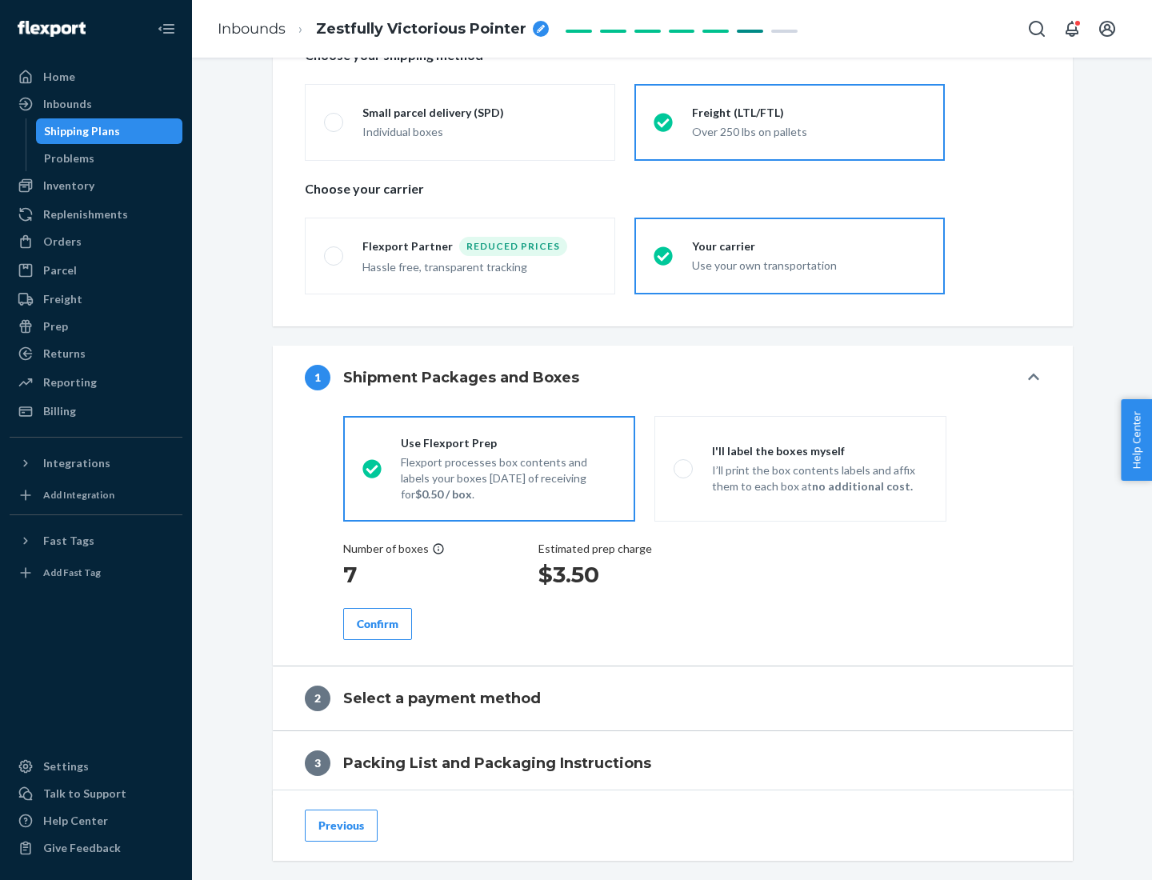
click at [800, 468] on p "I’ll print the box contents labels and affix them to each box at no additional …" at bounding box center [819, 478] width 215 height 32
click at [684, 468] on input "I'll label the boxes myself I’ll print the box contents labels and affix them t…" at bounding box center [679, 468] width 10 height 10
radio input "true"
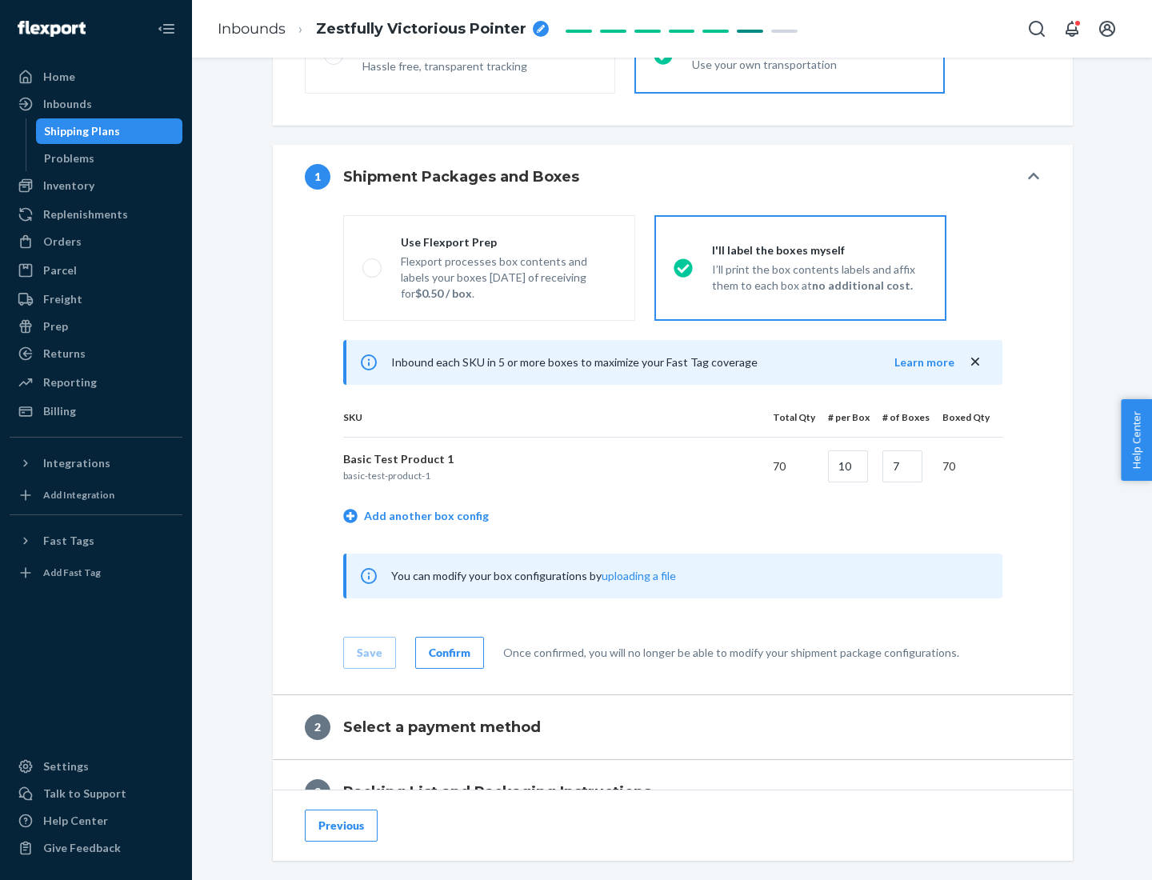
scroll to position [276, 0]
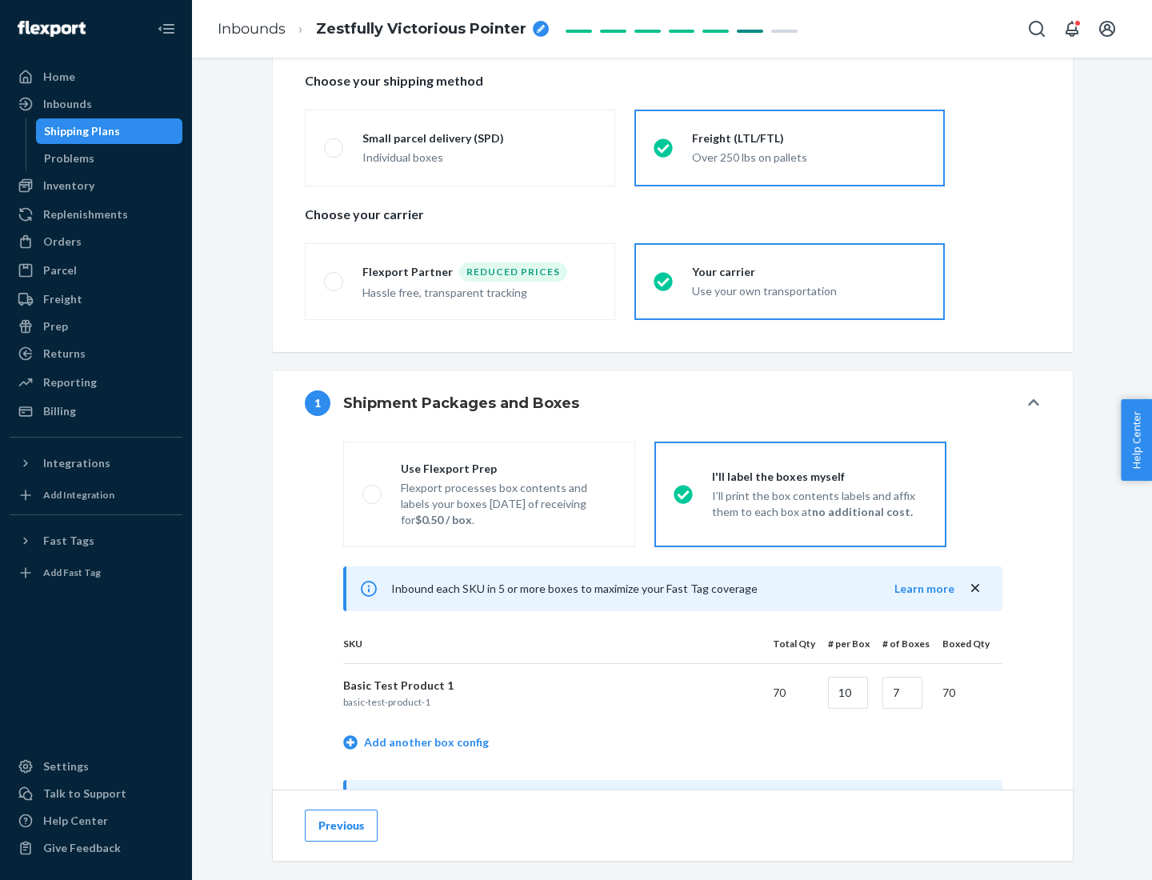
click at [508, 468] on div "Use Flexport Prep" at bounding box center [508, 469] width 215 height 16
click at [373, 489] on input "Use Flexport Prep Flexport processes box contents and labels your boxes [DATE] …" at bounding box center [367, 494] width 10 height 10
radio input "true"
radio input "false"
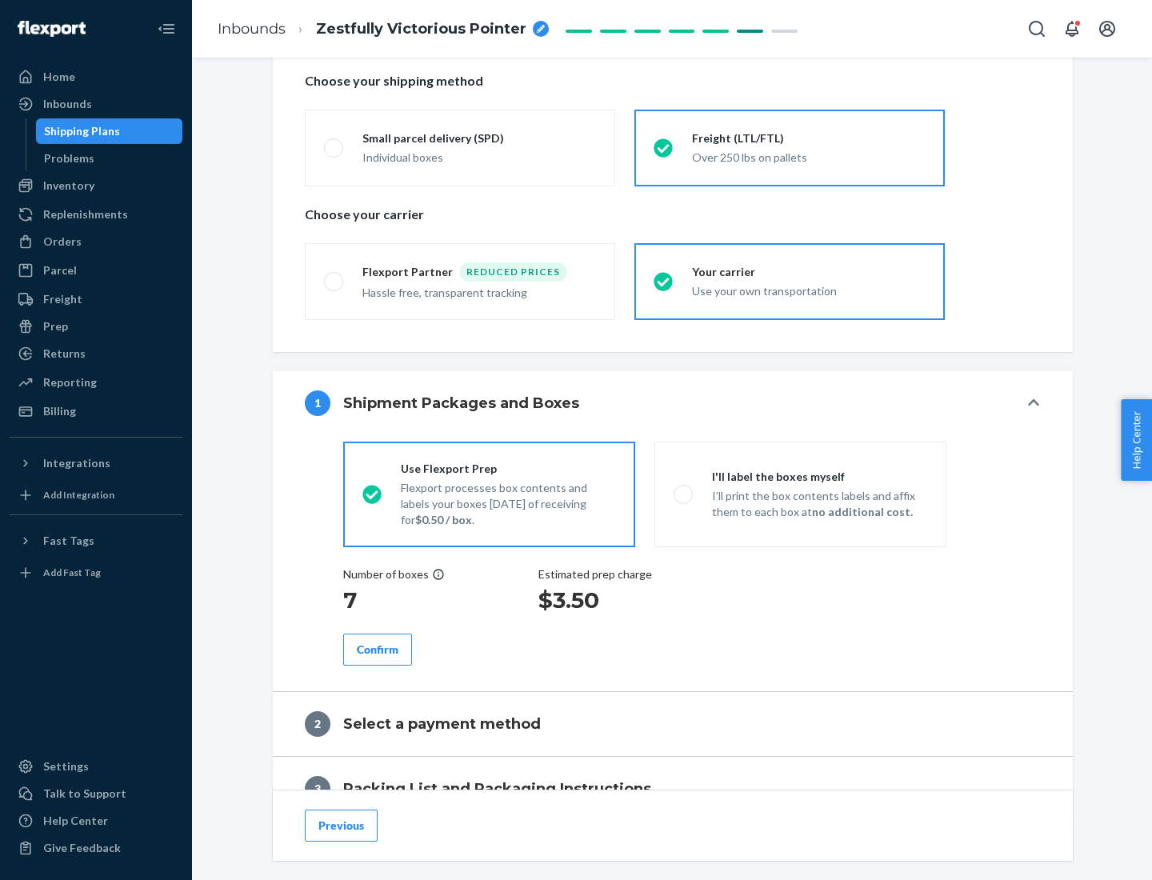
scroll to position [457, 0]
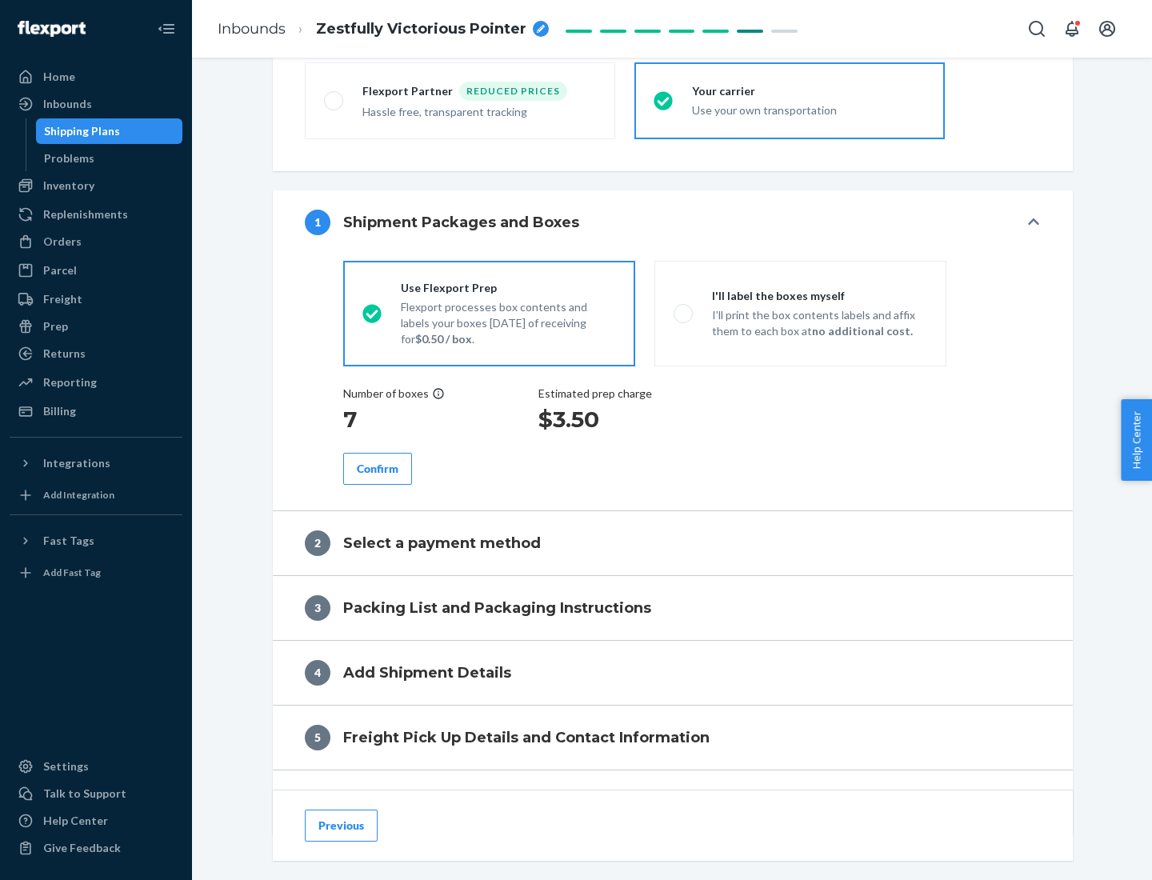
click at [378, 468] on div "Confirm" at bounding box center [378, 469] width 42 height 16
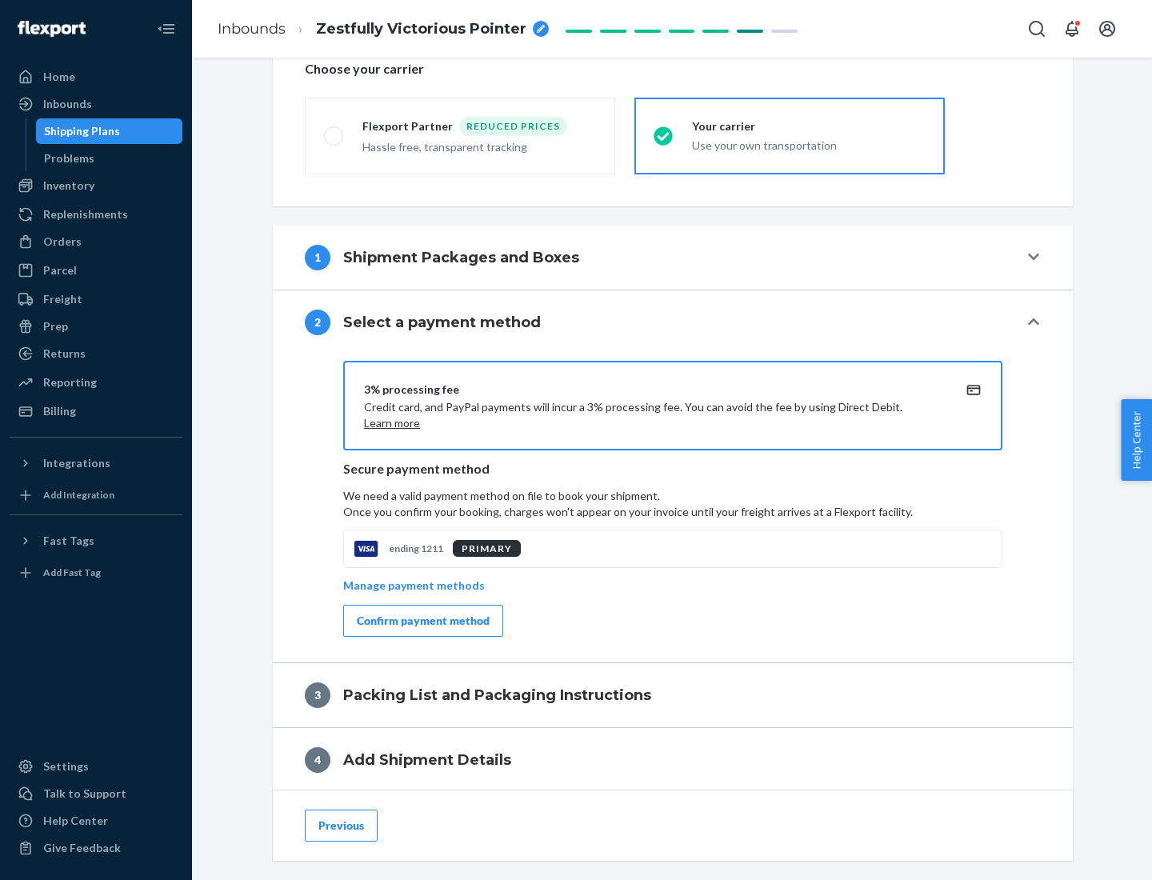
scroll to position [574, 0]
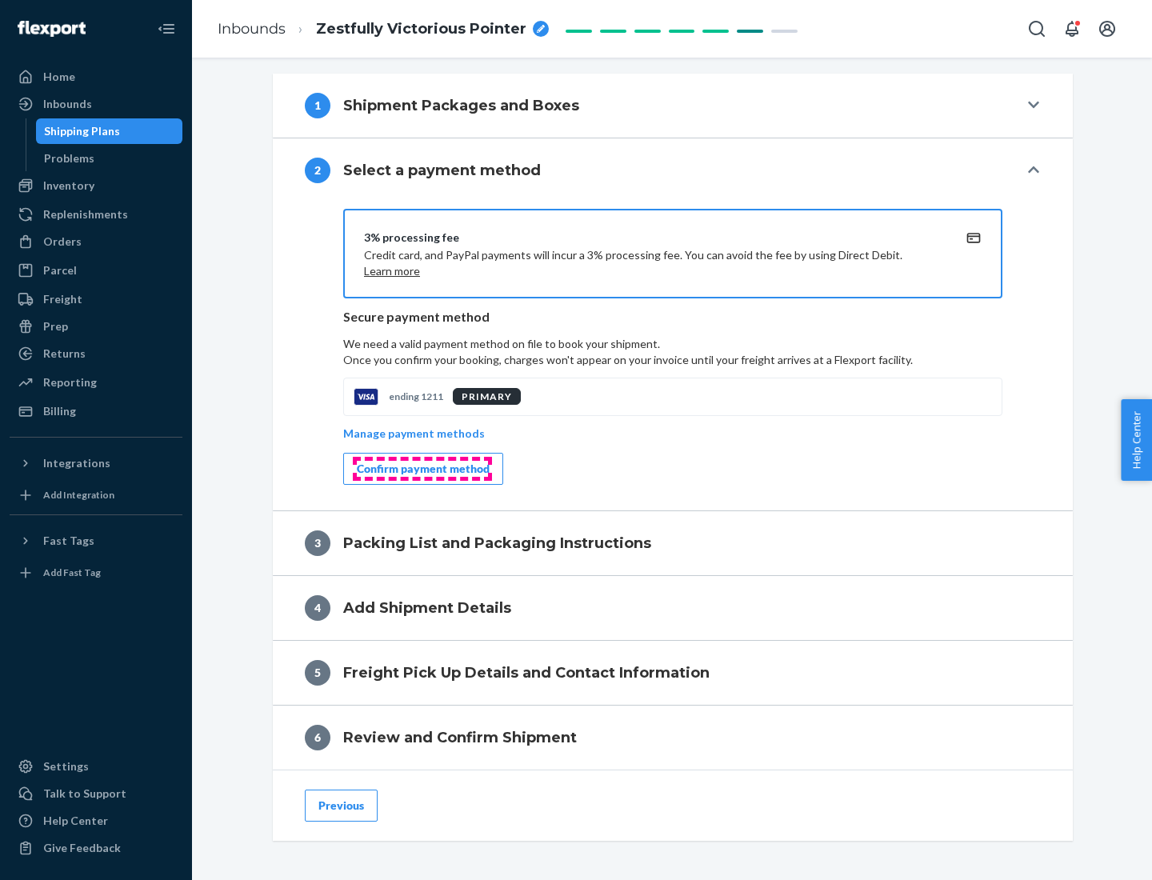
click at [422, 469] on div "Confirm payment method" at bounding box center [423, 469] width 133 height 16
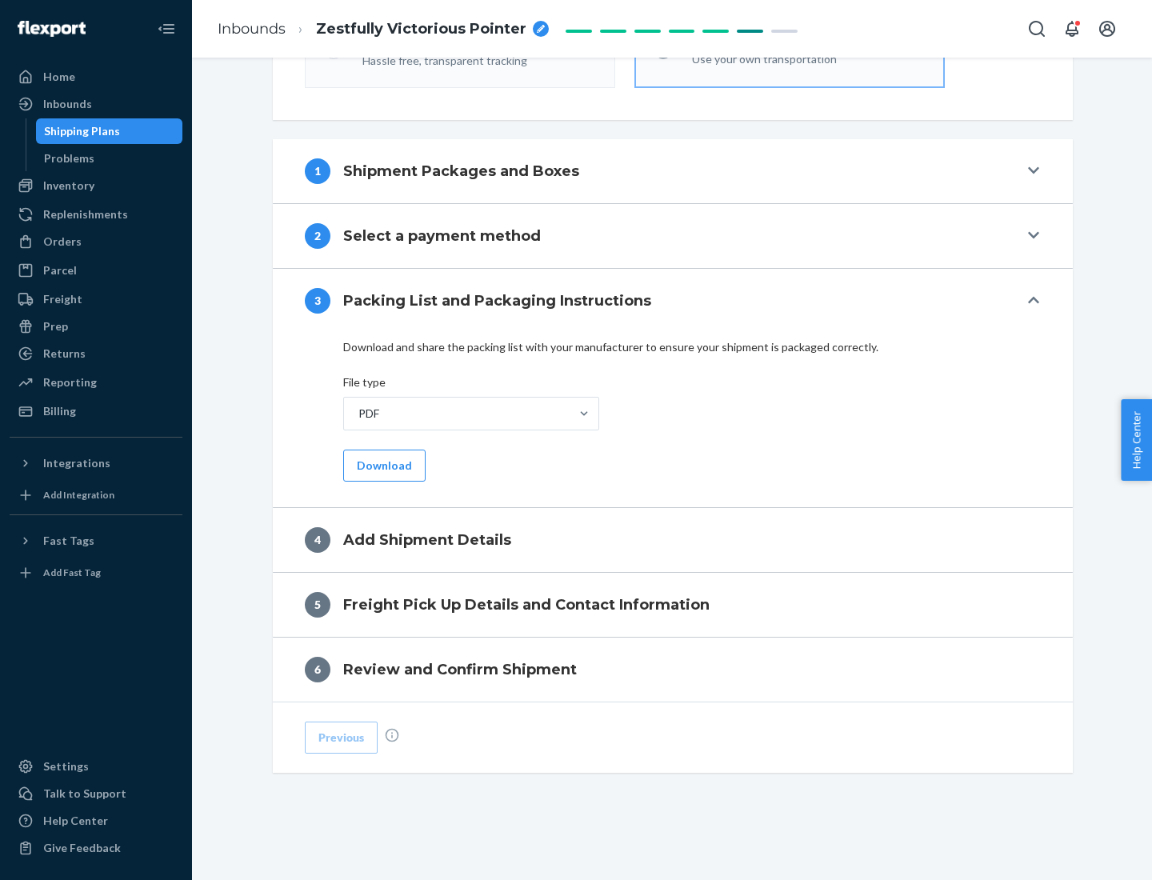
scroll to position [505, 0]
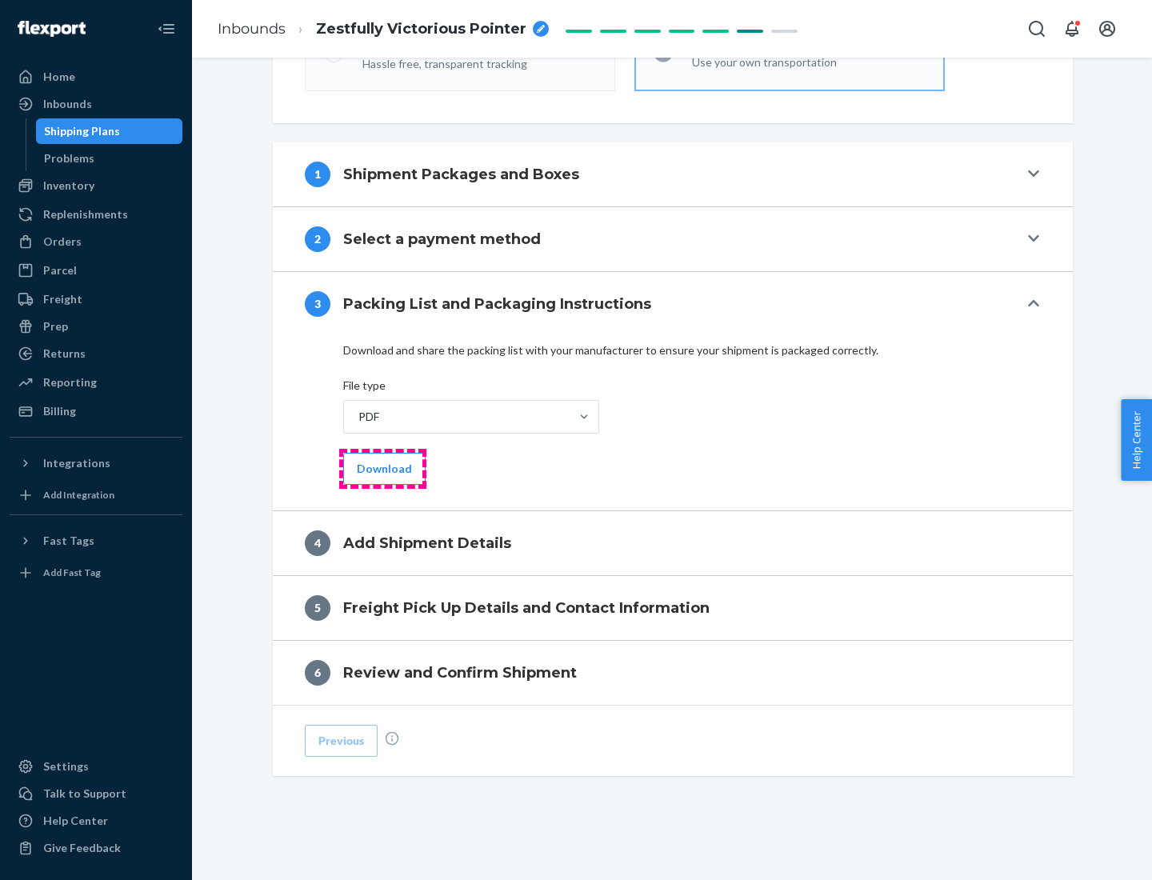
click at [382, 468] on button "Download" at bounding box center [384, 469] width 82 height 32
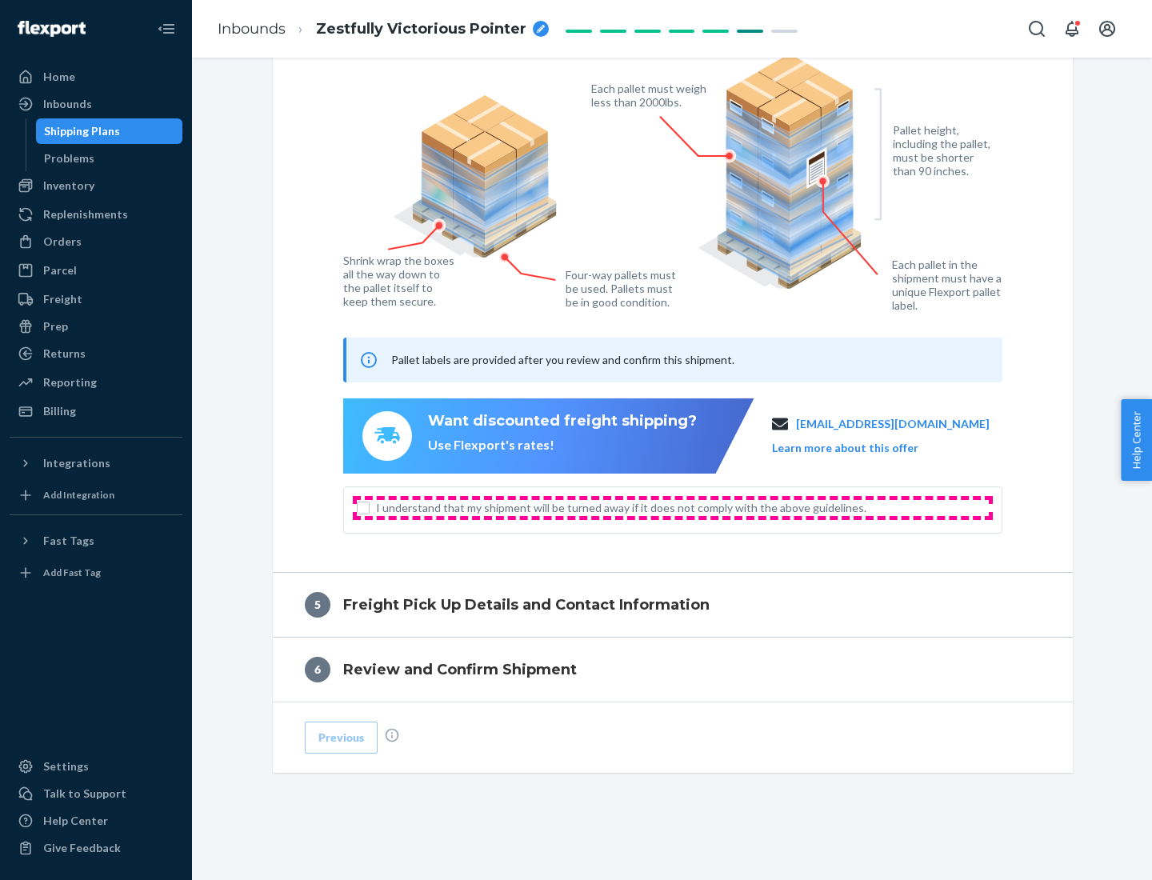
click at [673, 507] on span "I understand that my shipment will be turned away if it does not comply with th…" at bounding box center [682, 508] width 613 height 16
click at [370, 507] on input "I understand that my shipment will be turned away if it does not comply with th…" at bounding box center [363, 508] width 13 height 13
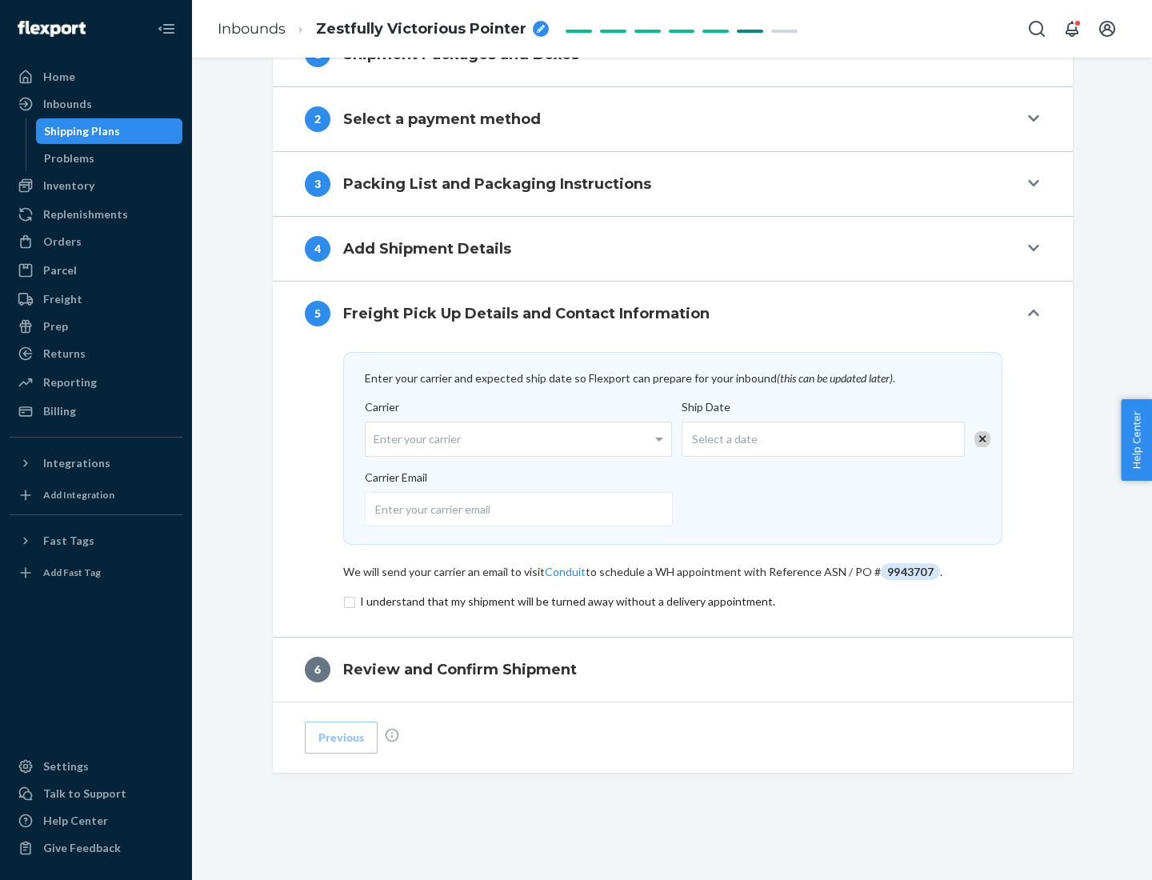
click at [673, 601] on input "checkbox" at bounding box center [672, 601] width 659 height 19
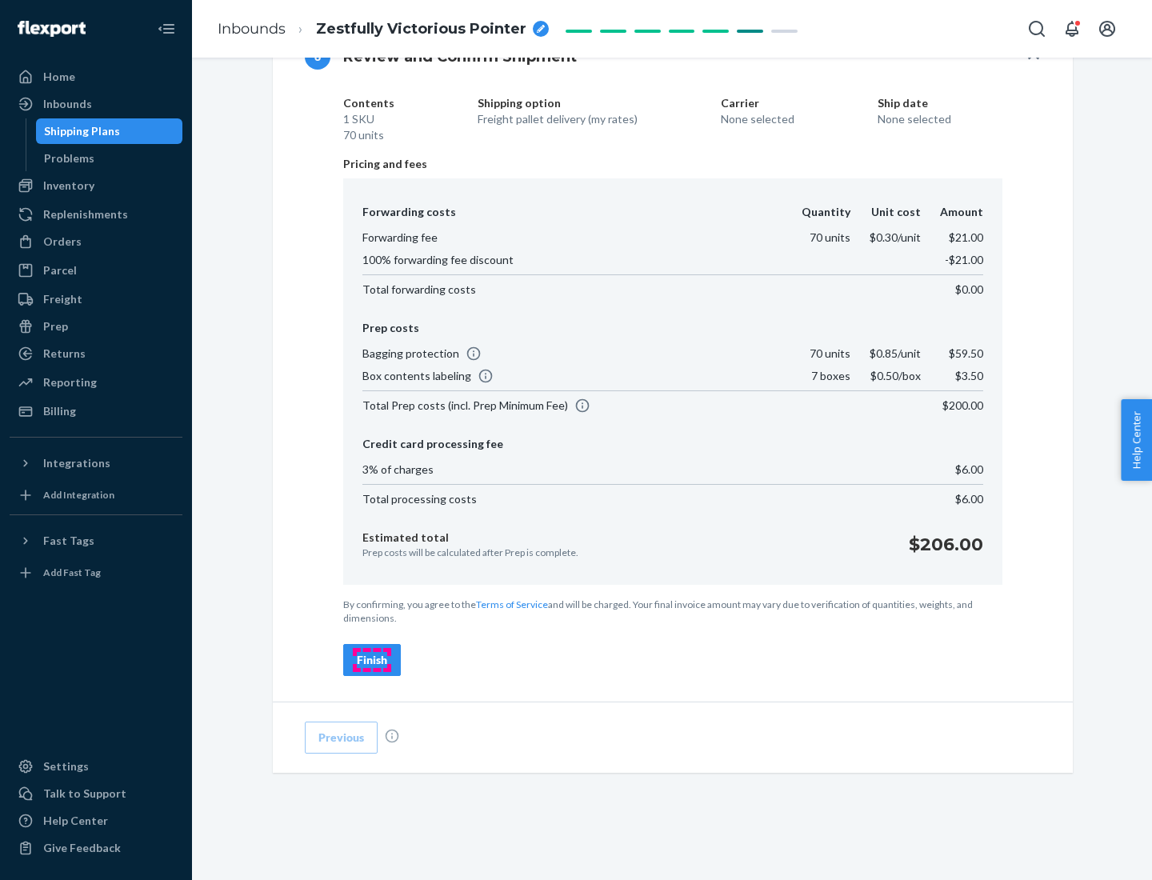
click at [372, 660] on div "Finish" at bounding box center [372, 660] width 30 height 16
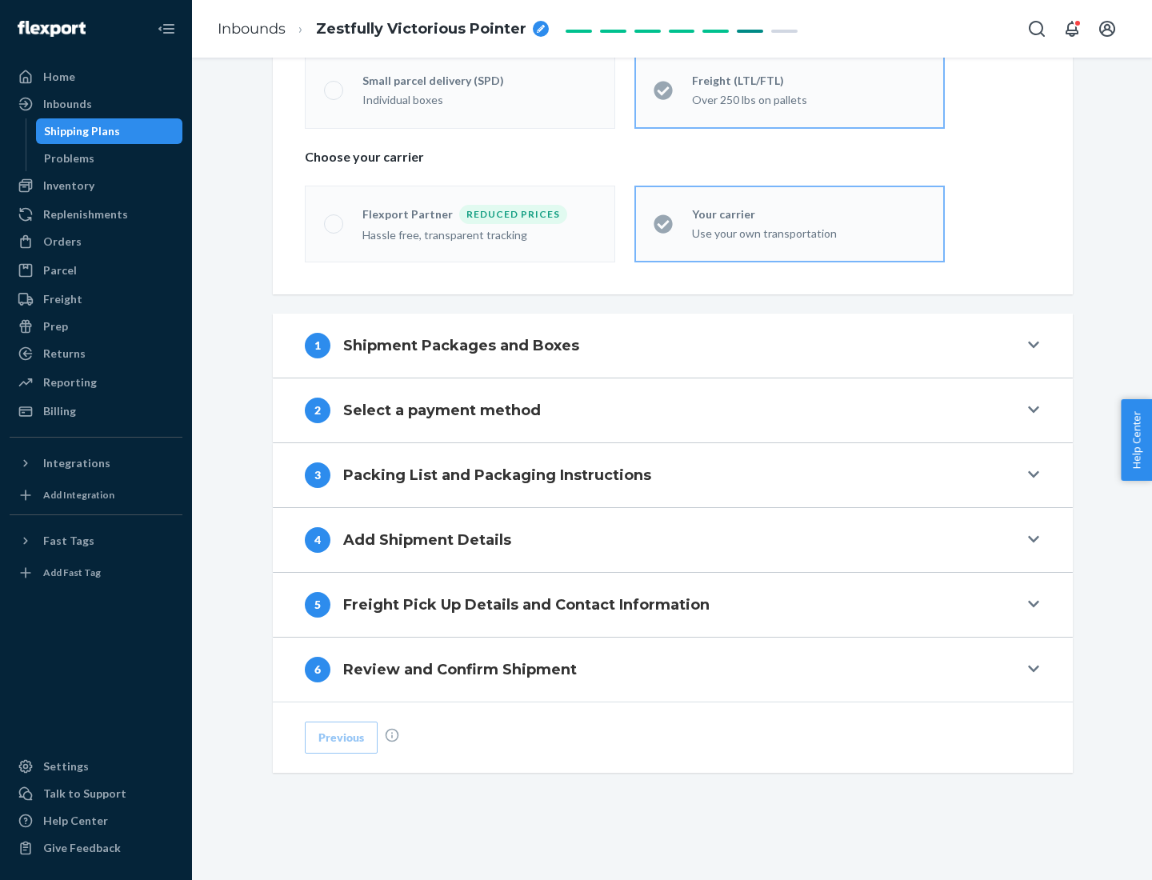
scroll to position [334, 0]
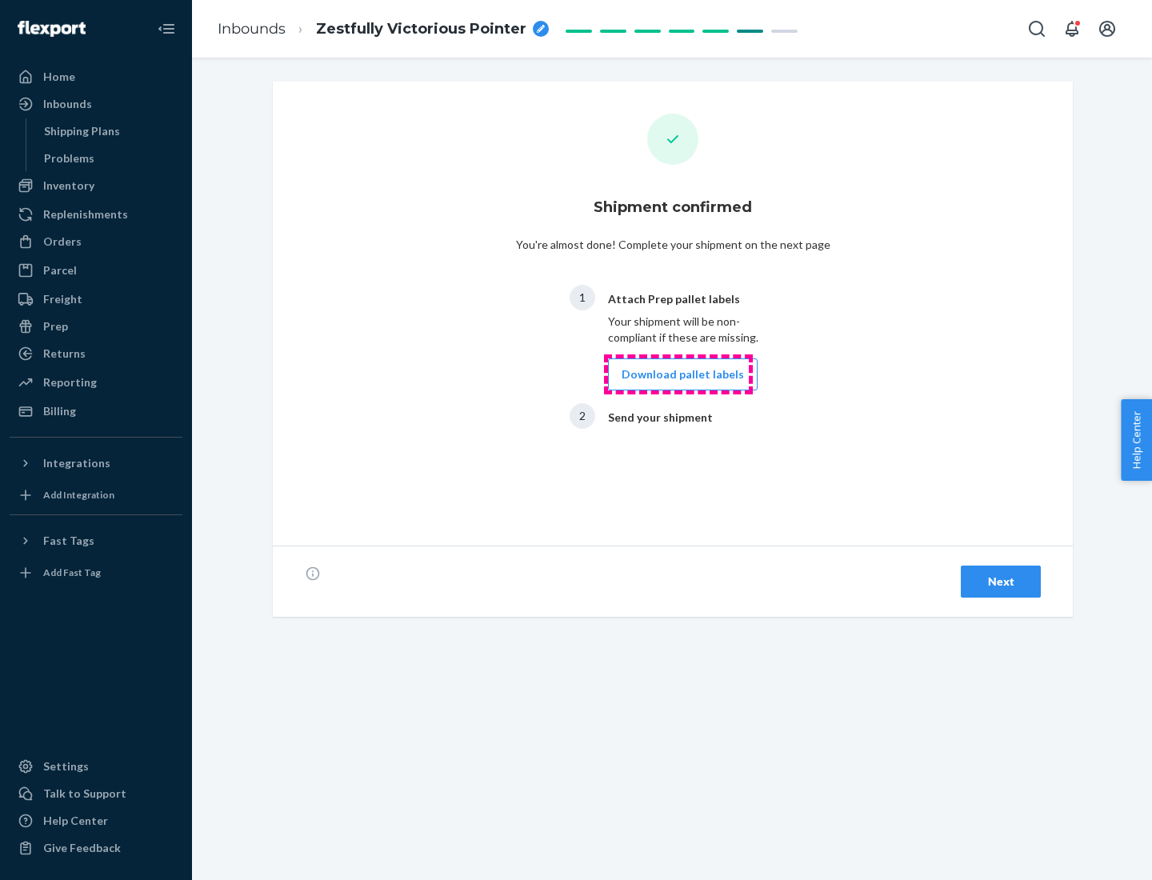
click at [678, 374] on button "Download pallet labels" at bounding box center [683, 374] width 150 height 32
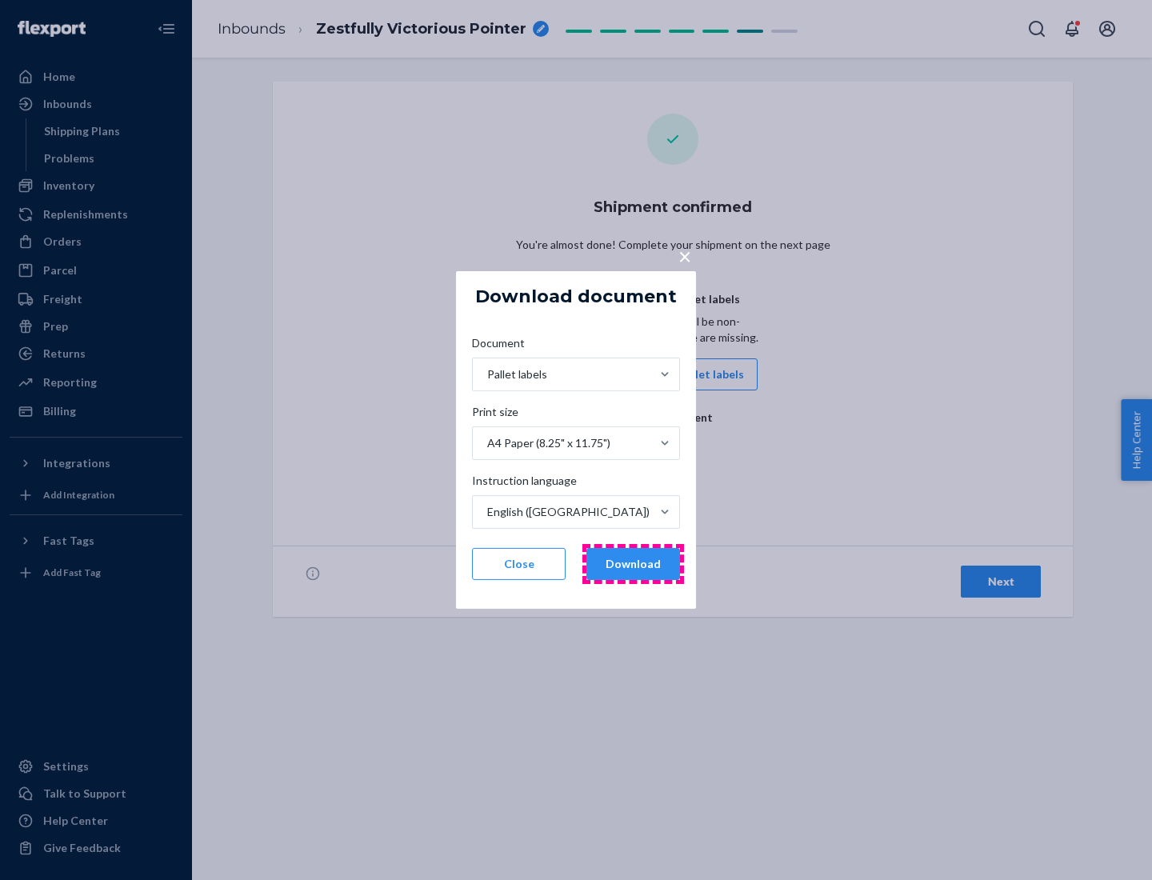
click at [633, 564] on button "Download" at bounding box center [633, 564] width 94 height 32
click at [684, 255] on span "×" at bounding box center [684, 255] width 13 height 27
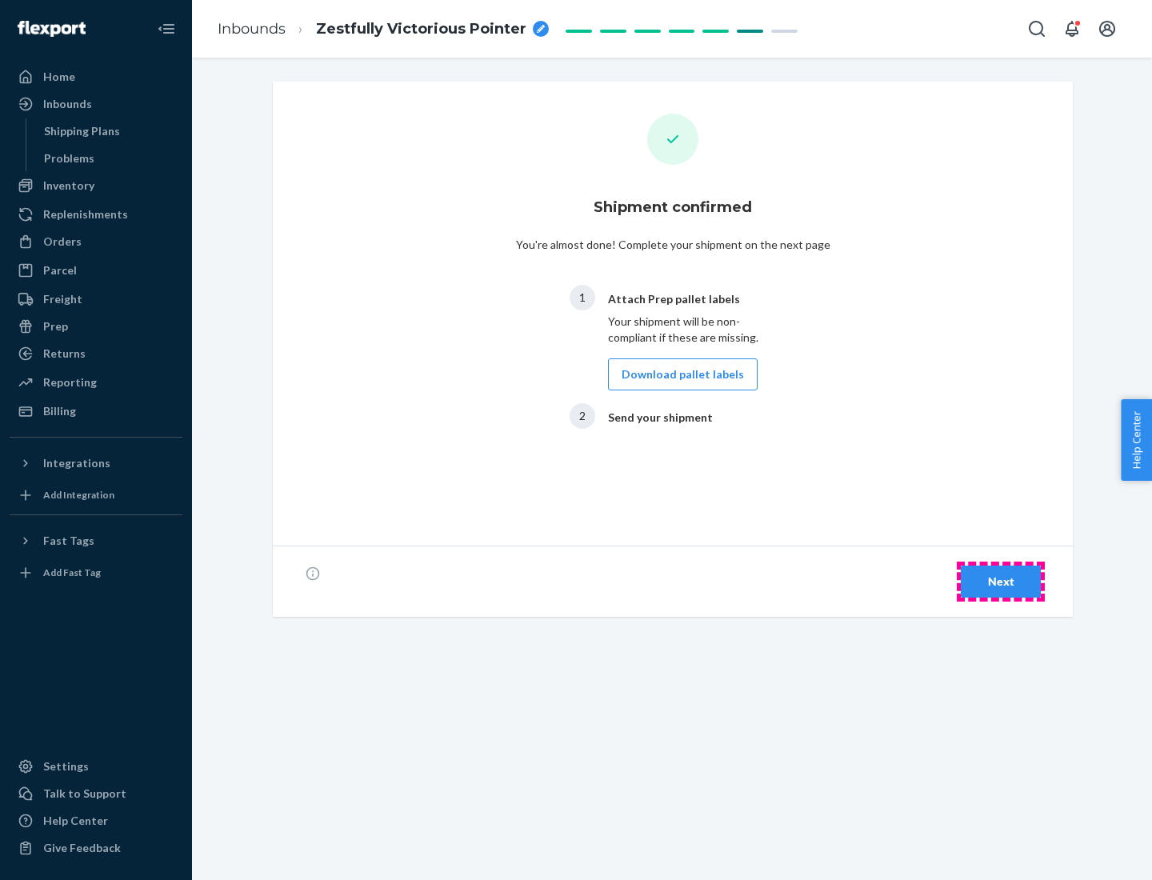
click at [1001, 582] on div "Next" at bounding box center [1000, 582] width 53 height 16
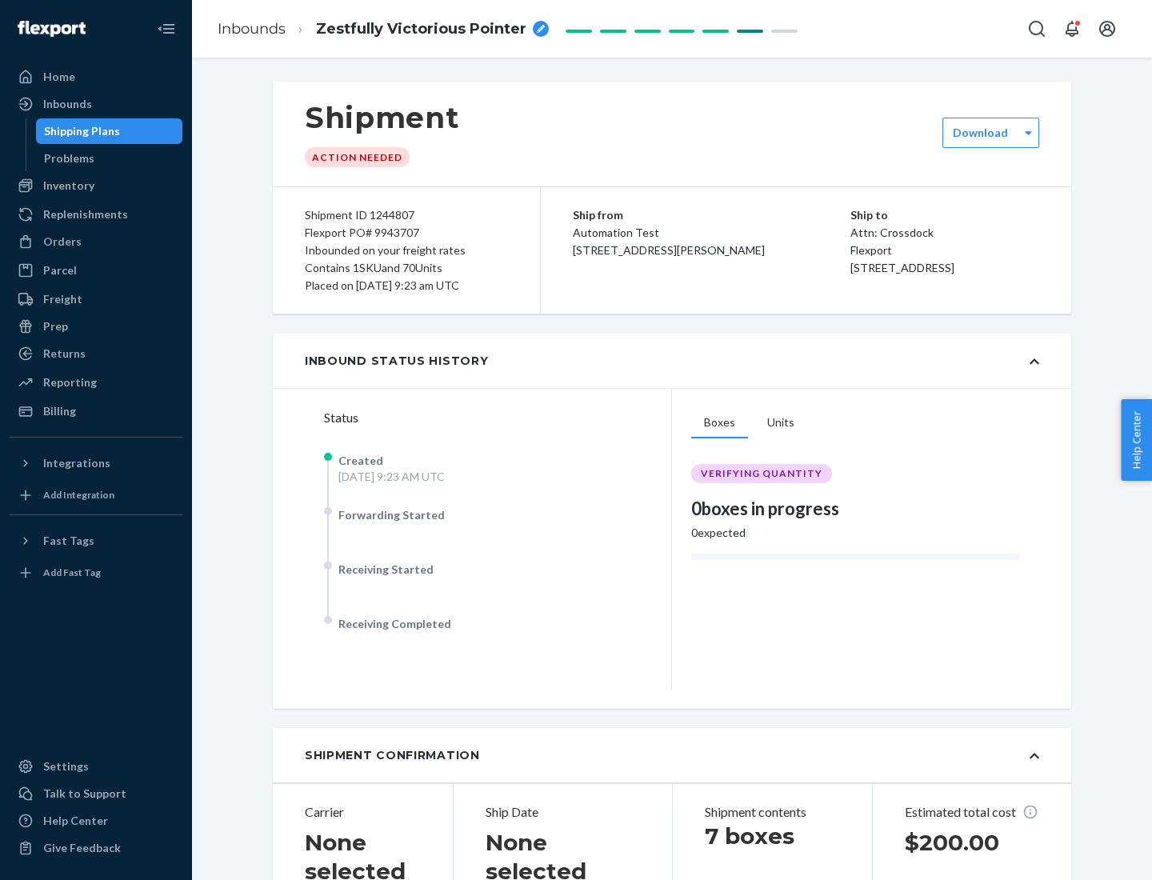
scroll to position [343, 0]
